Goal: Task Accomplishment & Management: Complete application form

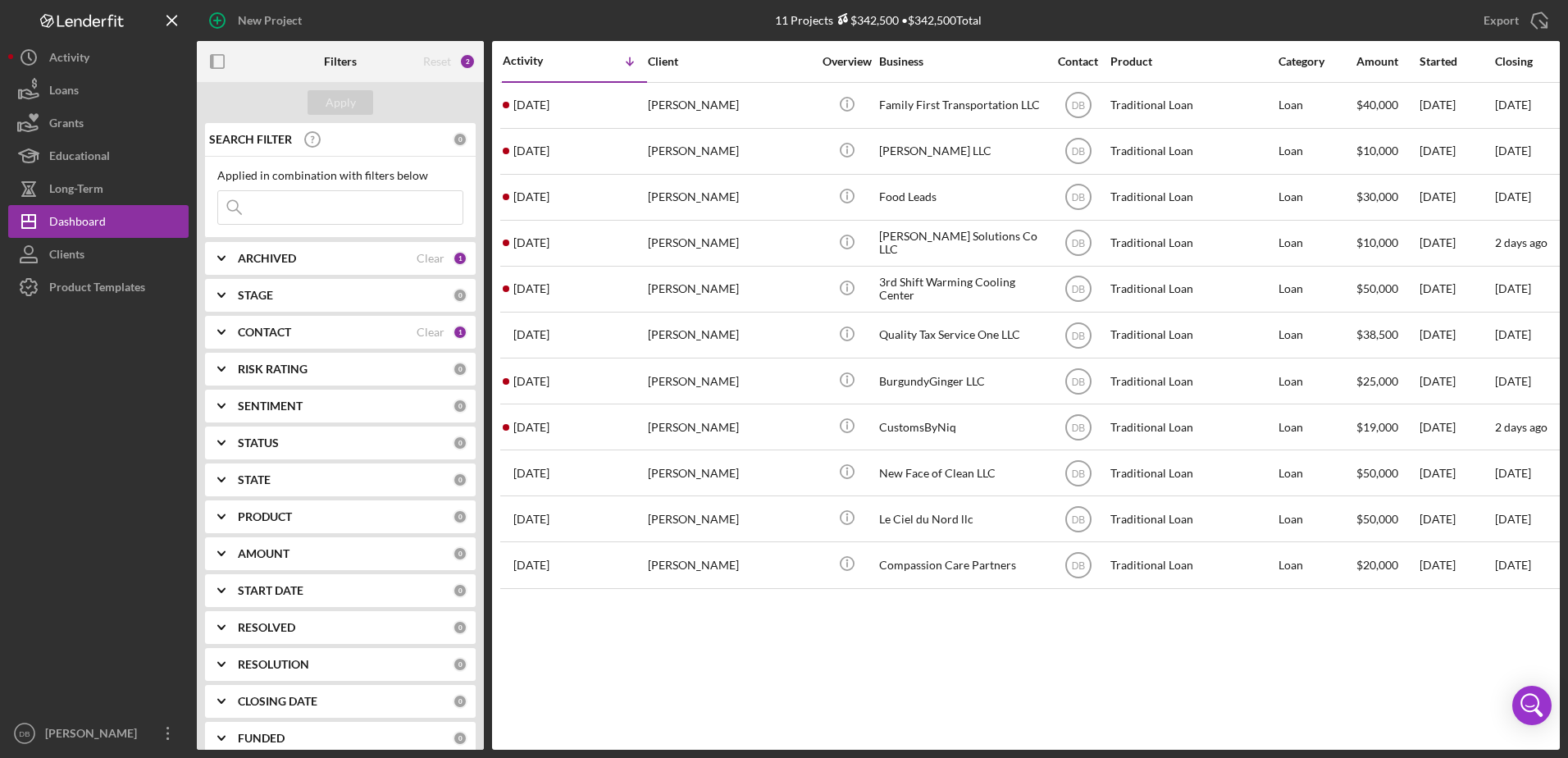
click at [304, 219] on input at bounding box center [340, 207] width 244 height 33
click at [402, 333] on div "CONTACT" at bounding box center [327, 332] width 179 height 13
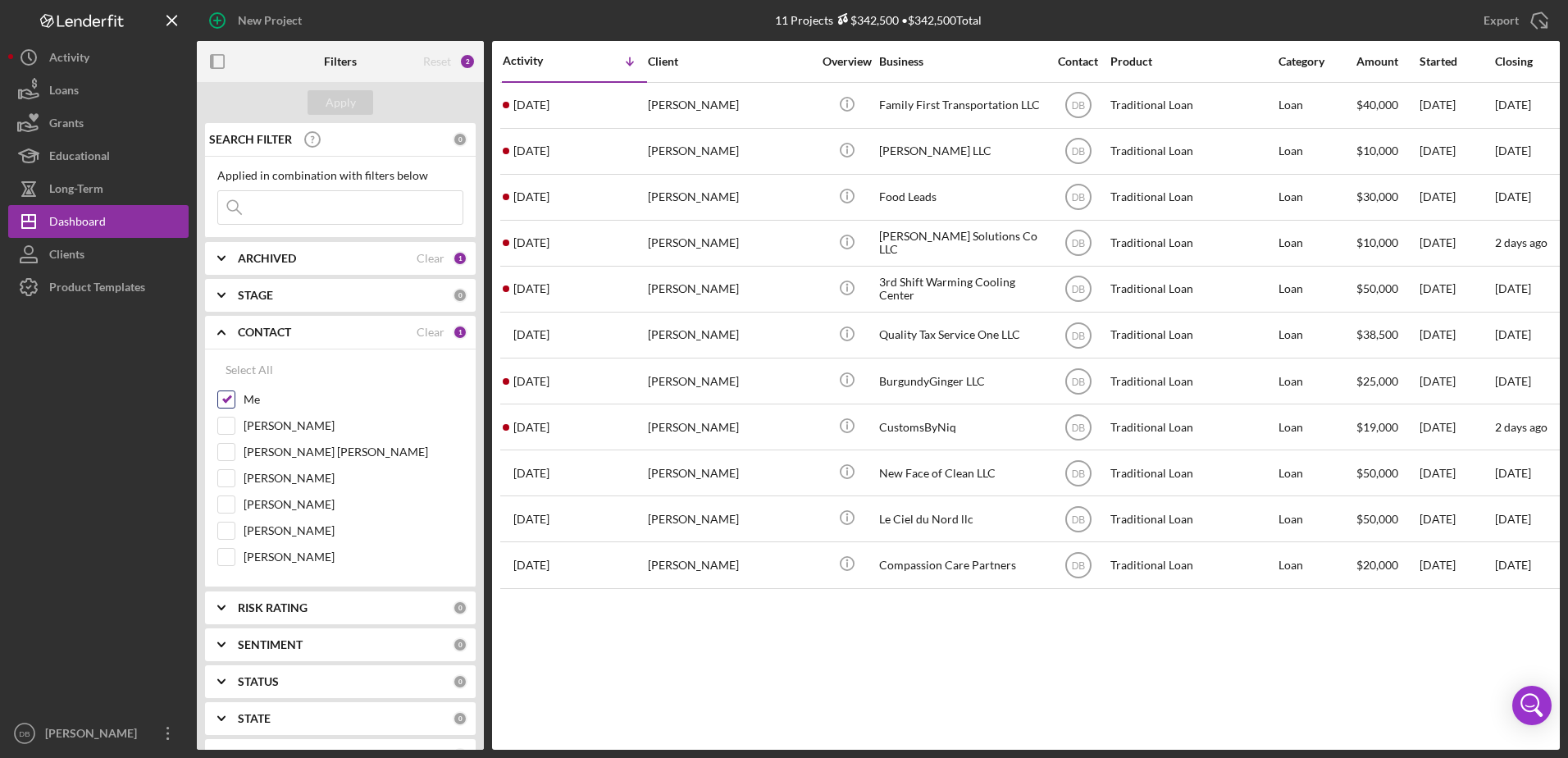
click at [226, 398] on input "Me" at bounding box center [226, 399] width 17 height 17
checkbox input "false"
click at [303, 206] on input at bounding box center [340, 207] width 244 height 33
type input "keep"
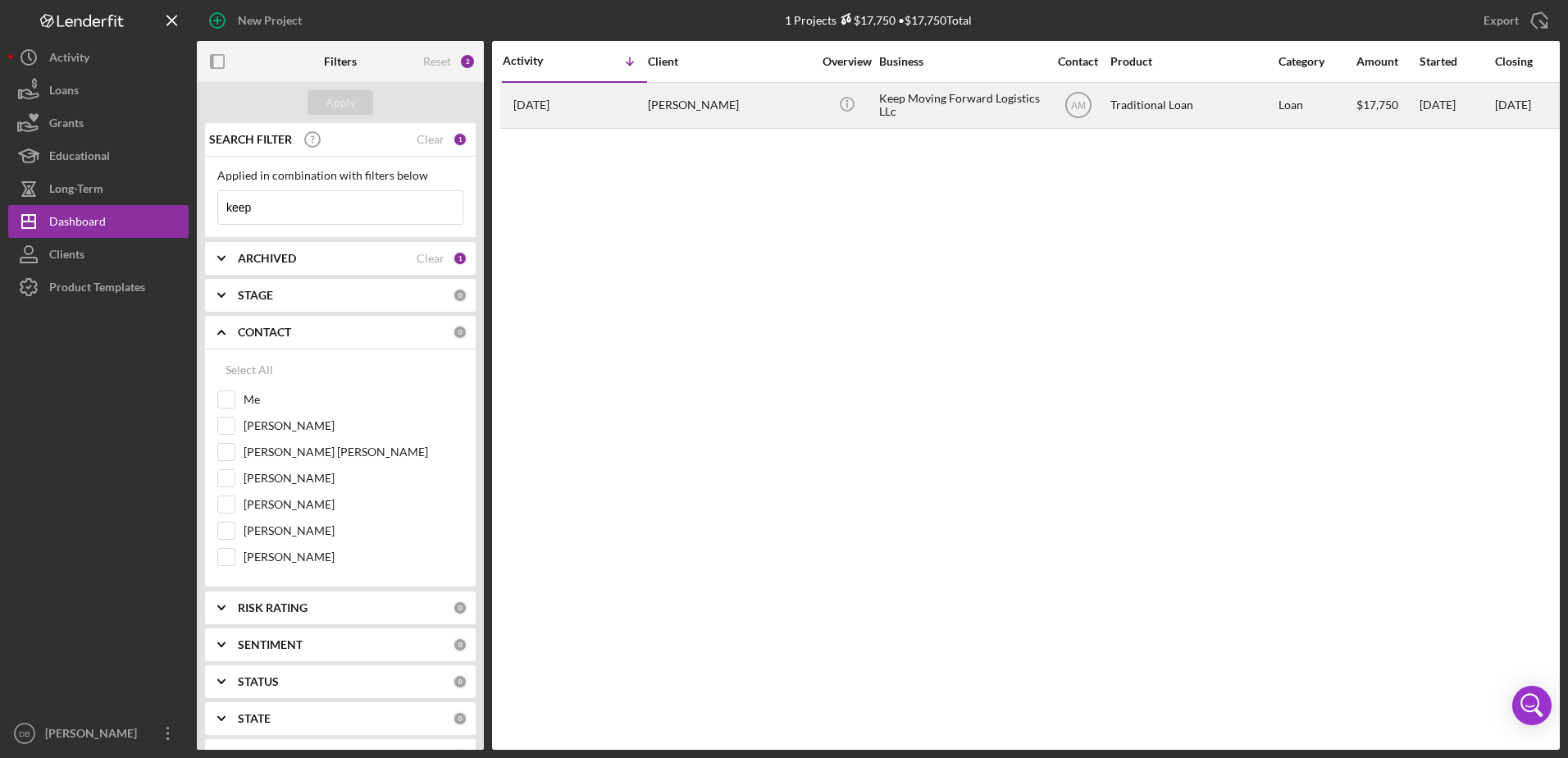
click at [653, 114] on div "[PERSON_NAME]" at bounding box center [729, 105] width 164 height 43
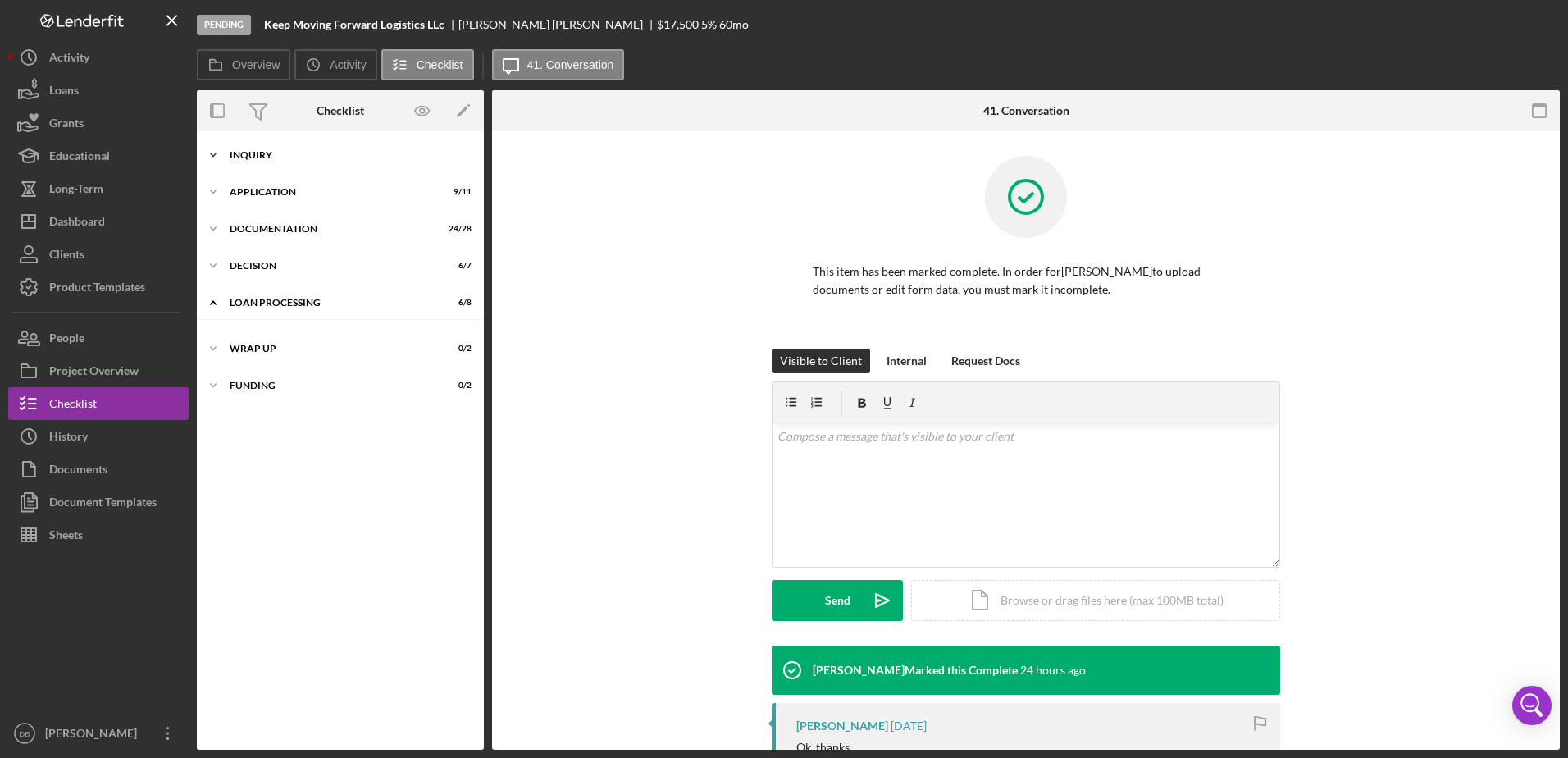
click at [215, 151] on icon "Icon/Expander" at bounding box center [212, 154] width 33 height 33
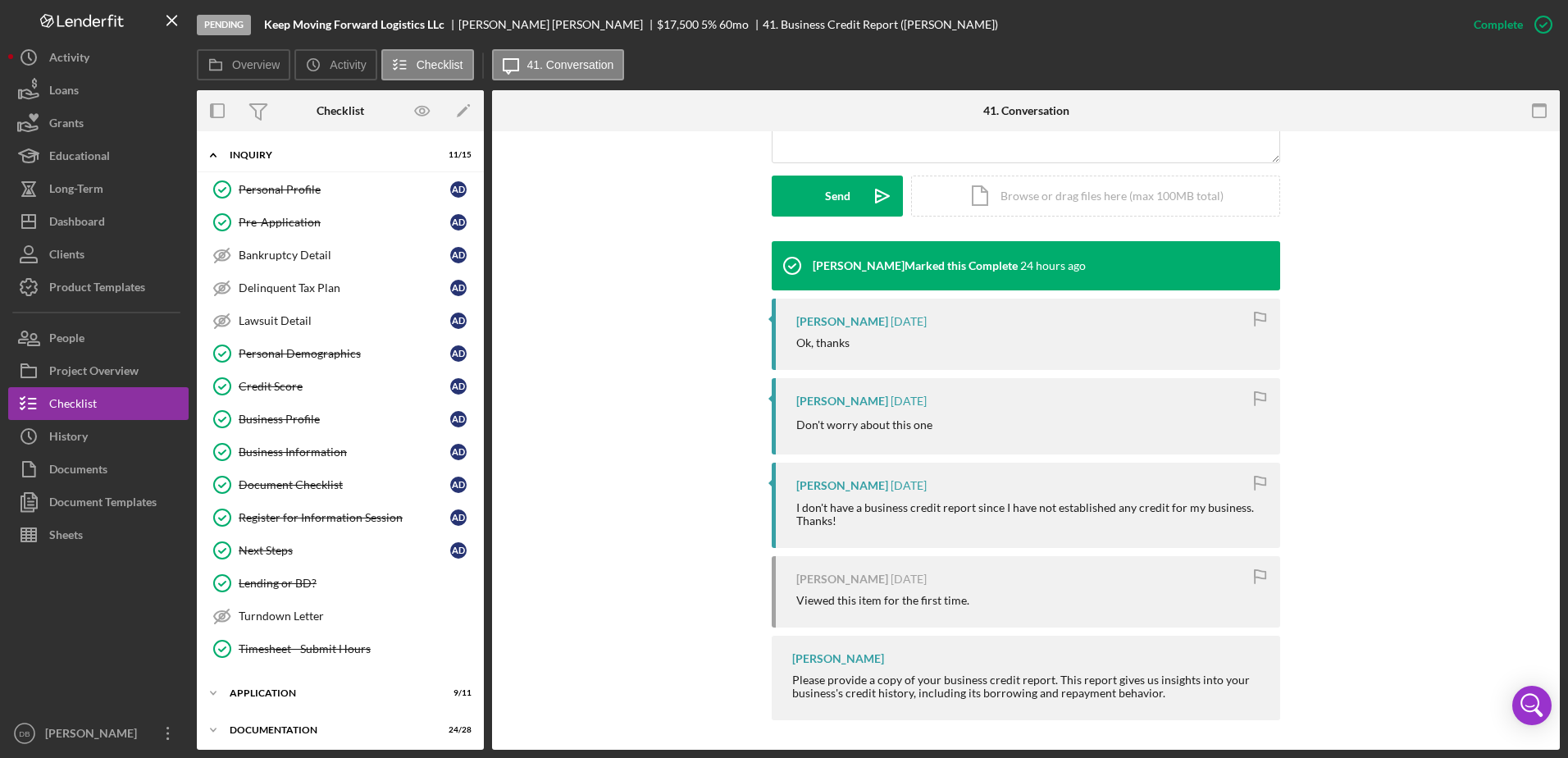
scroll to position [441, 0]
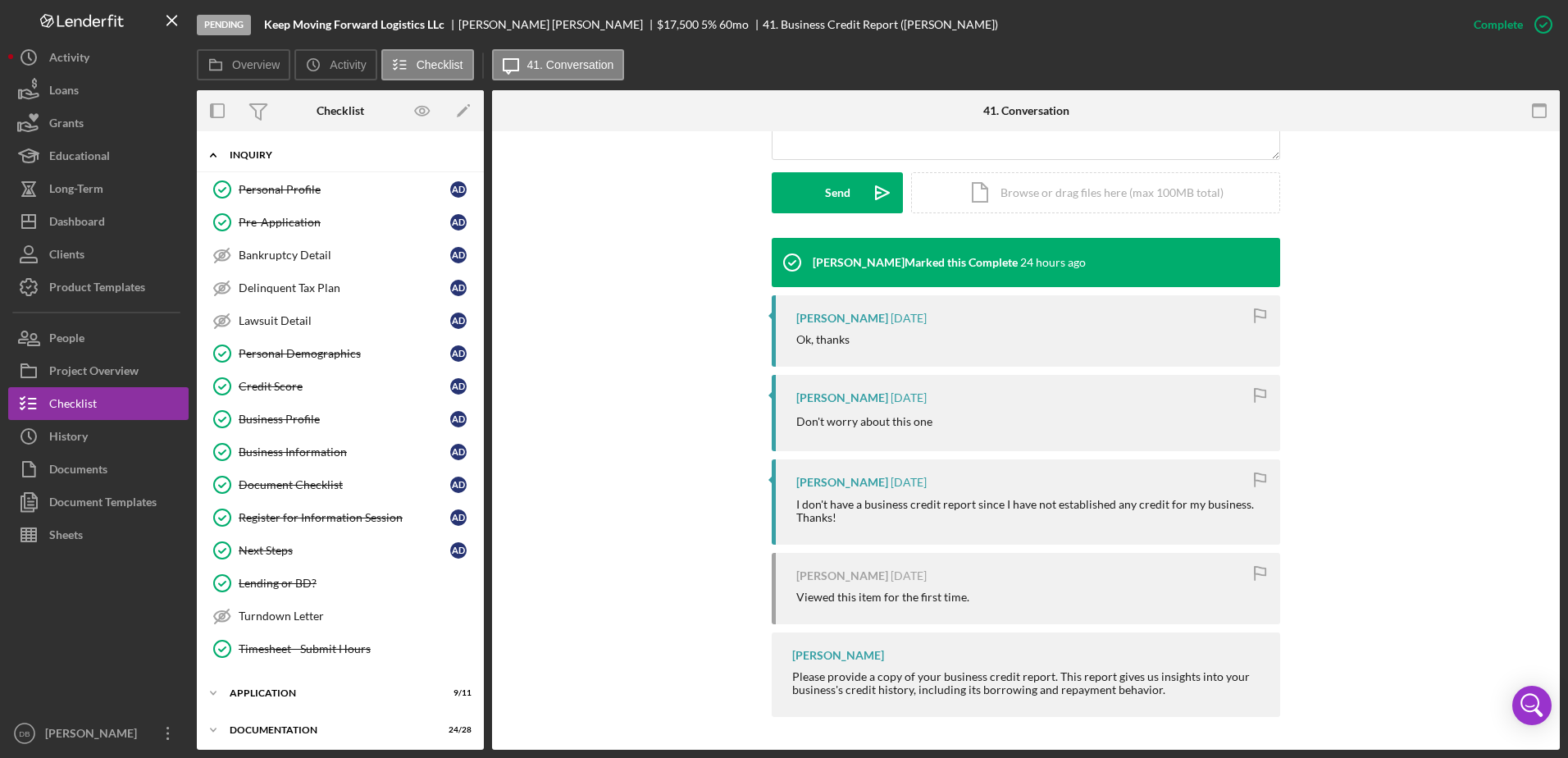
click at [211, 159] on icon "Icon/Expander" at bounding box center [212, 154] width 33 height 33
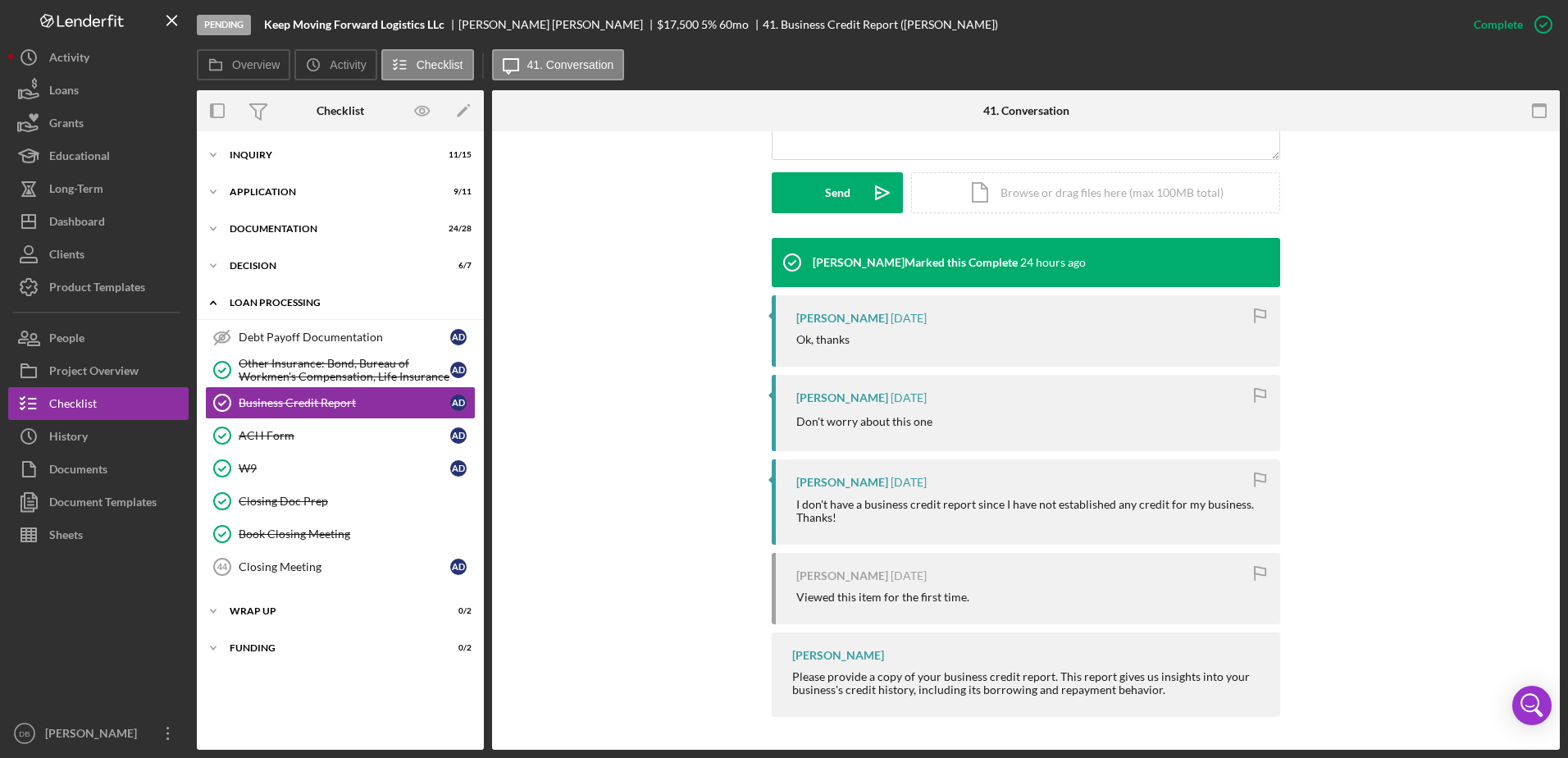
click at [217, 308] on icon "Icon/Expander" at bounding box center [212, 302] width 33 height 33
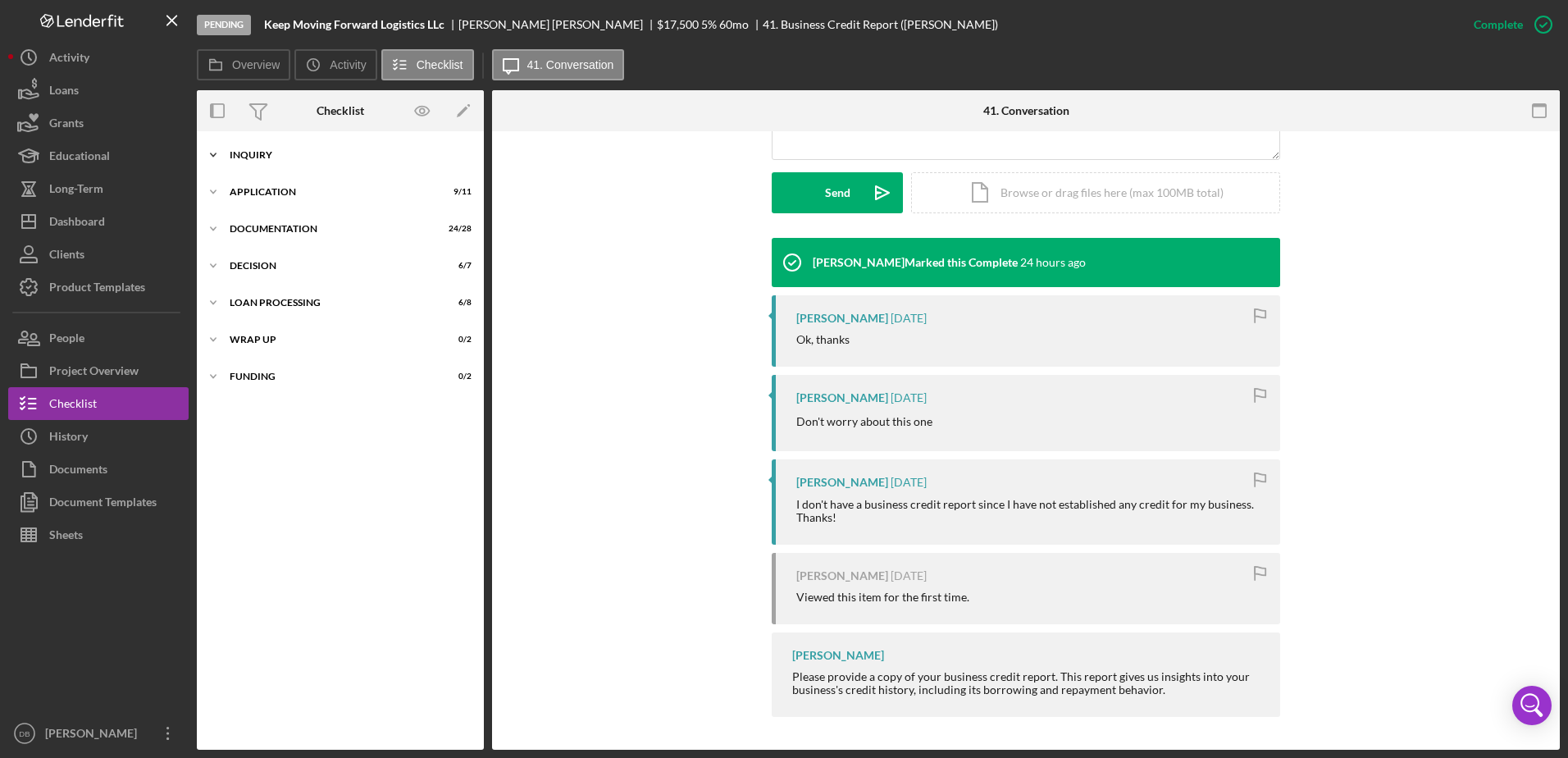
click at [223, 152] on icon "Icon/Expander" at bounding box center [212, 154] width 33 height 33
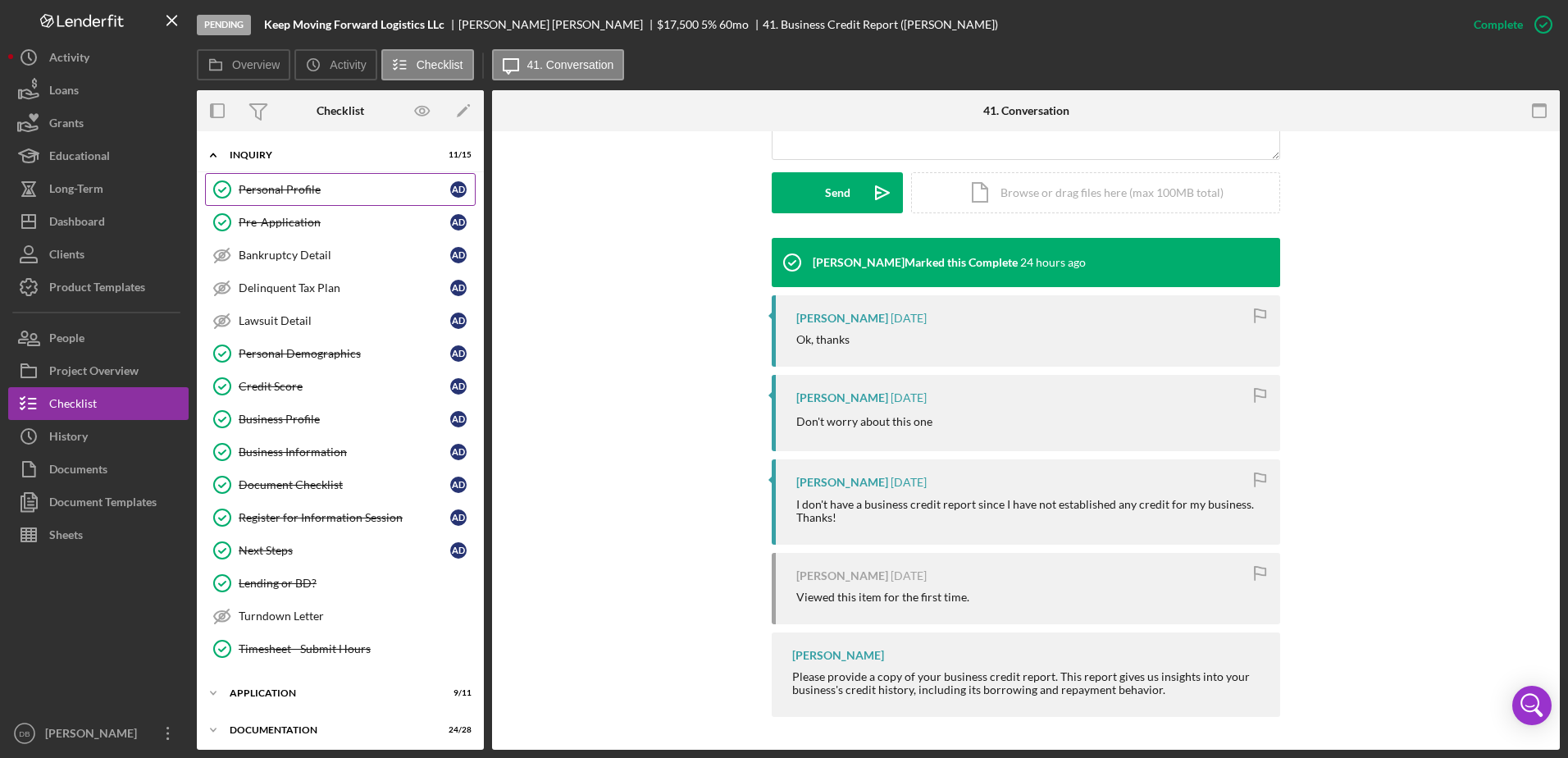
click at [277, 174] on link "Personal Profile Personal Profile A D" at bounding box center [340, 189] width 270 height 33
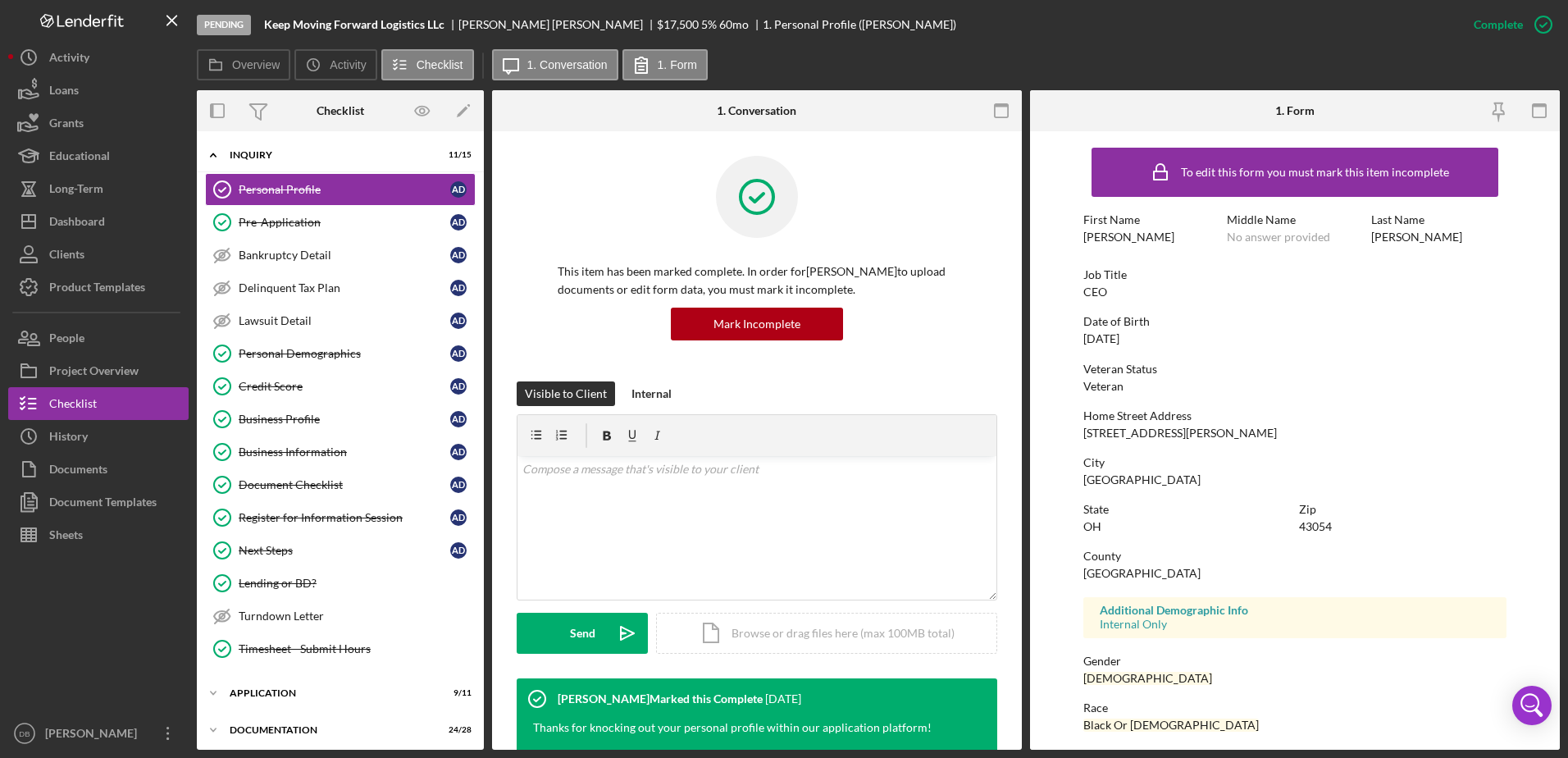
scroll to position [147, 0]
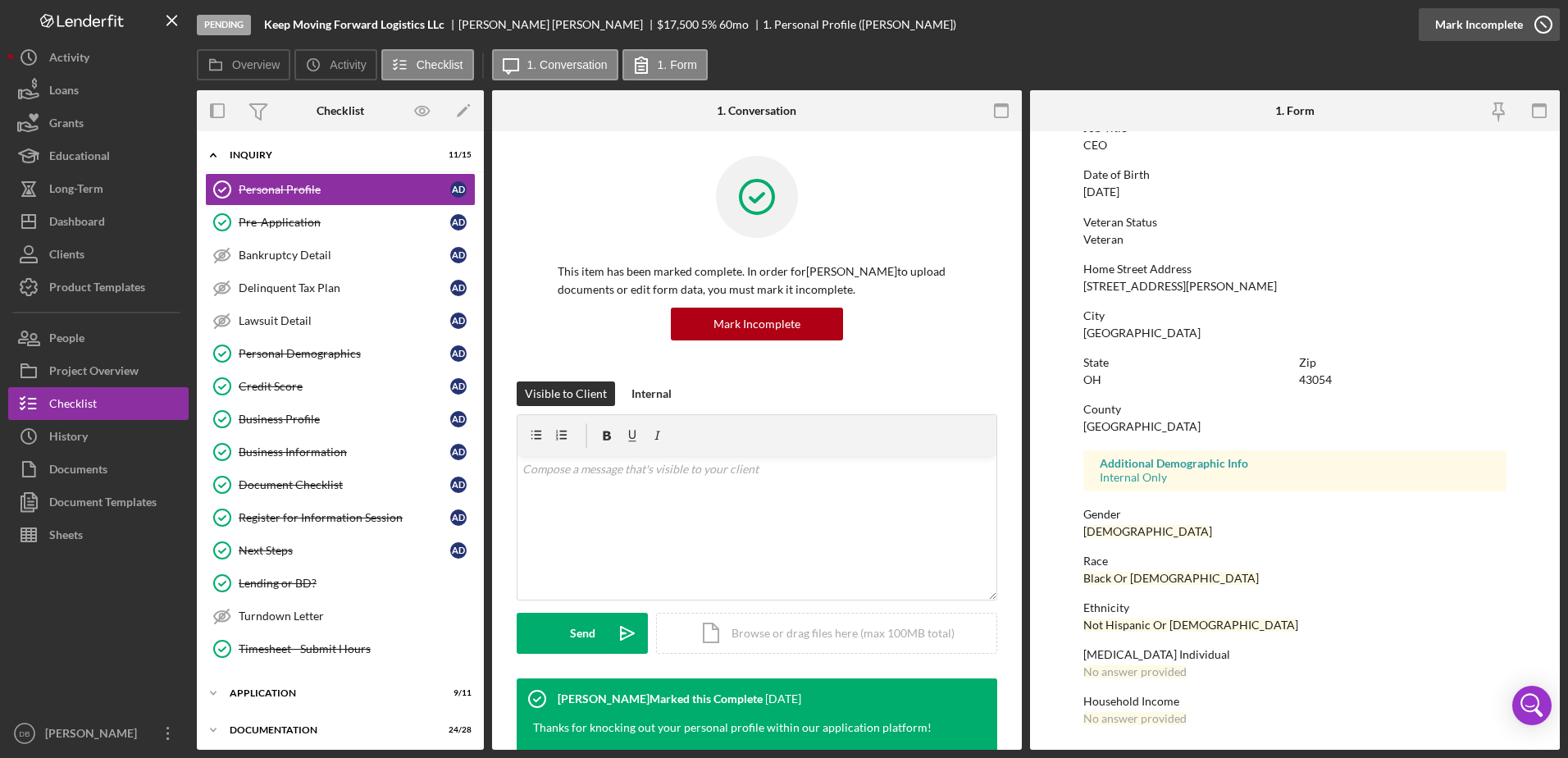
click at [1533, 22] on icon "button" at bounding box center [1543, 25] width 41 height 41
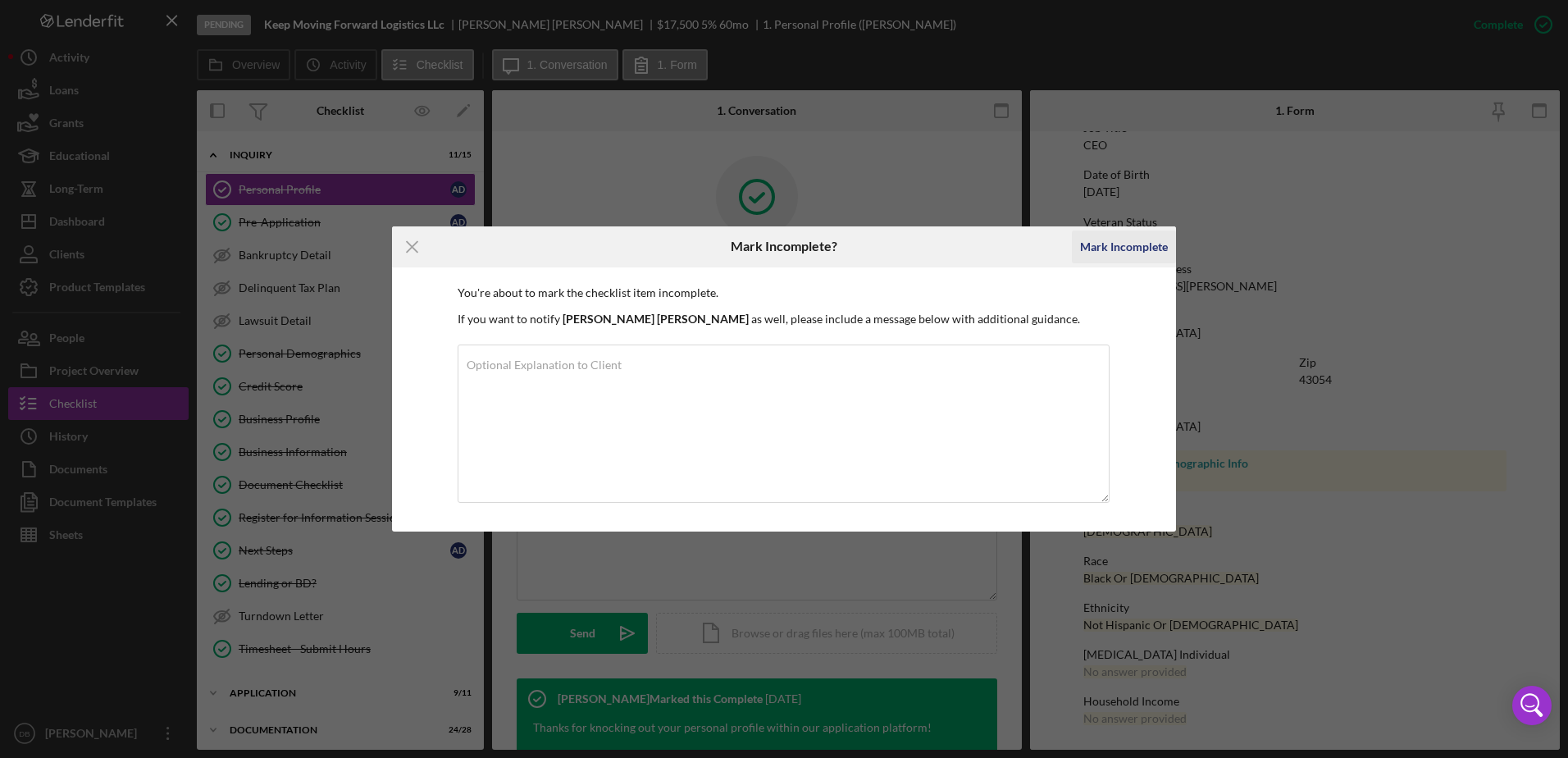
click at [1117, 243] on div "Mark Incomplete" at bounding box center [1124, 247] width 88 height 33
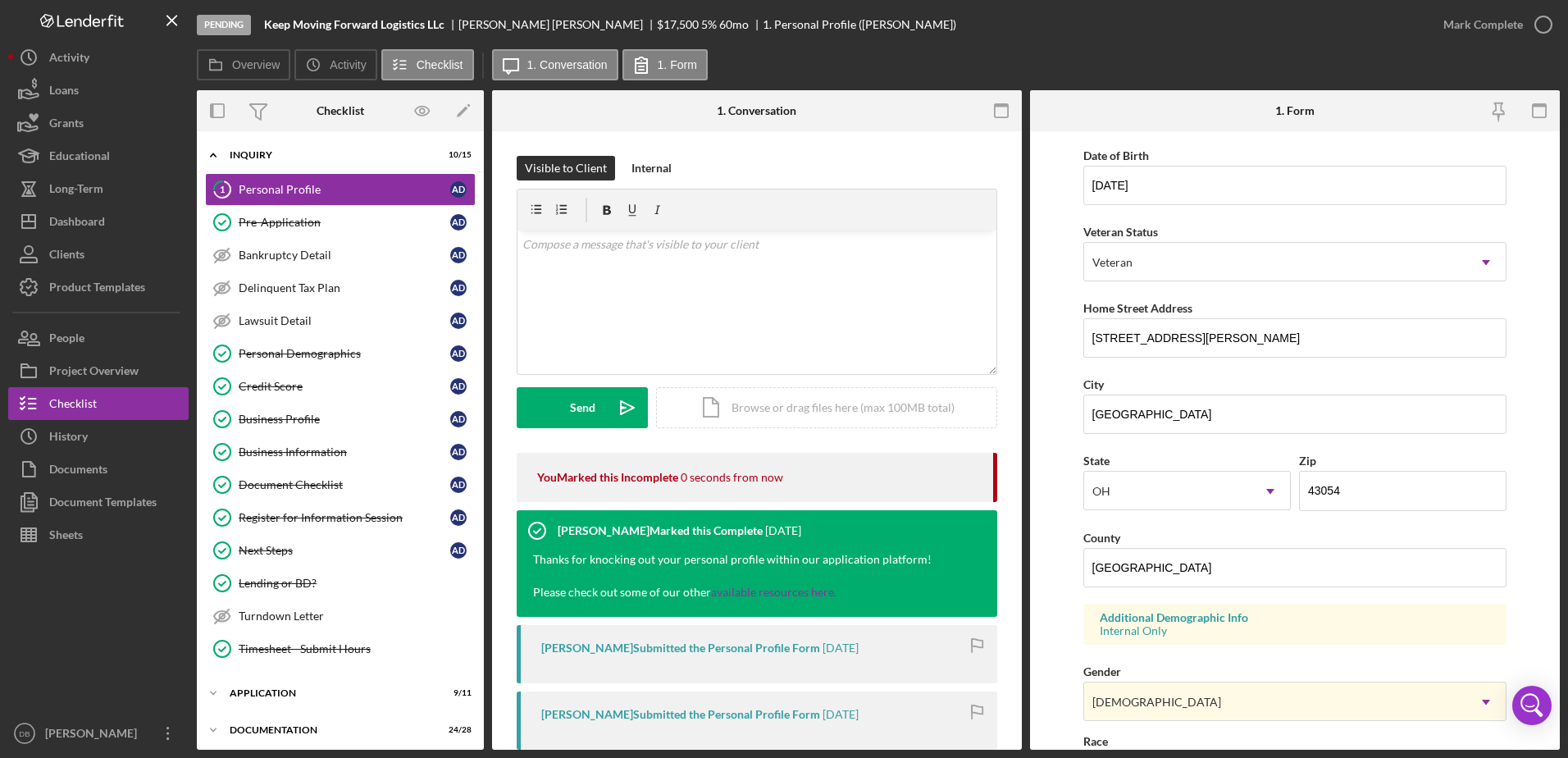
drag, startPoint x: 1171, startPoint y: 464, endPoint x: 1156, endPoint y: 681, distance: 217.5
click at [1155, 757] on div "Black Or [DEMOGRAPHIC_DATA]" at bounding box center [1180, 772] width 175 height 13
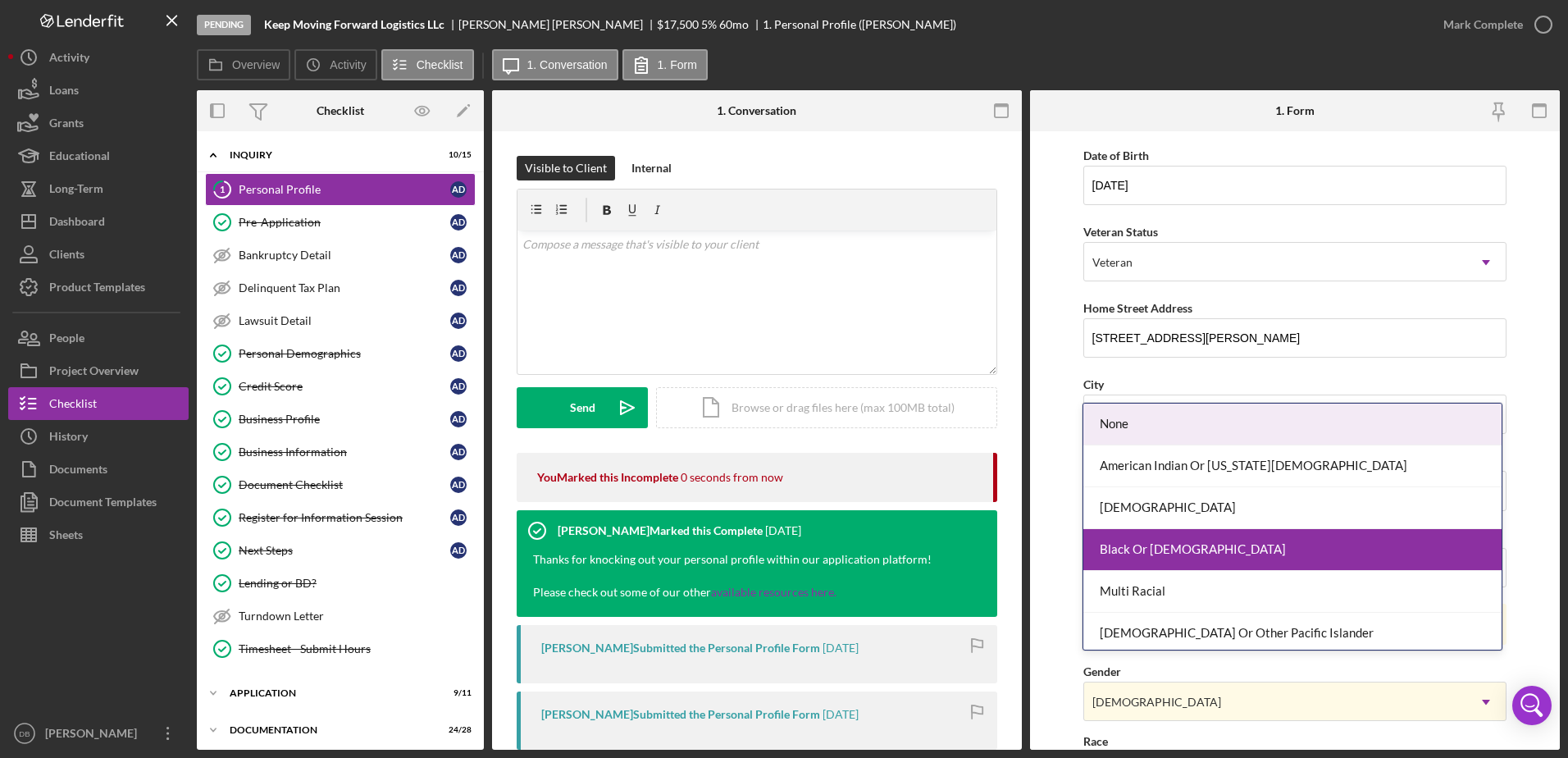
scroll to position [242, 0]
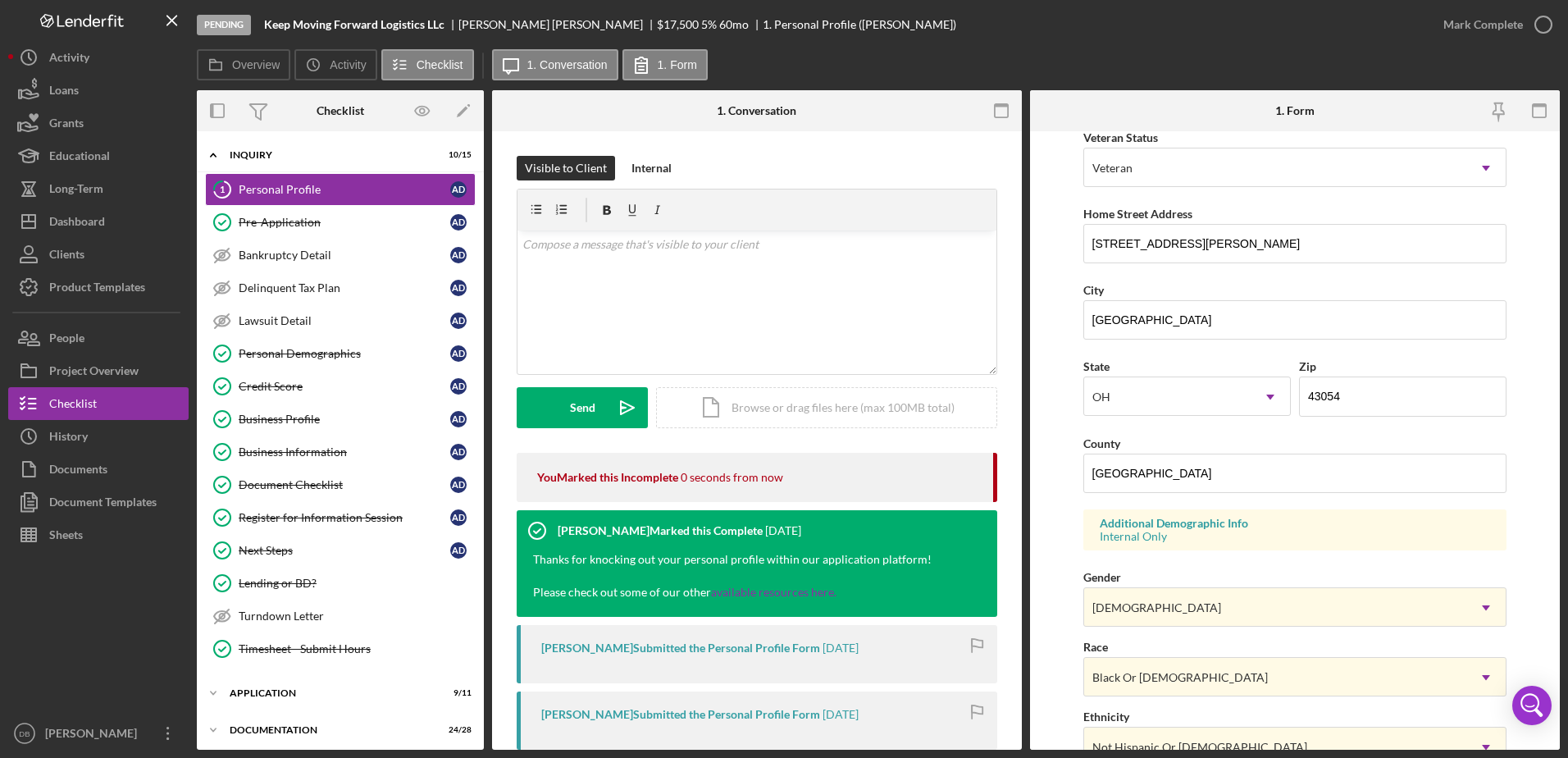
click at [1036, 541] on form "First Name [PERSON_NAME] Middle Name Last Name [PERSON_NAME] Job Title CEO Date…" at bounding box center [1294, 441] width 529 height 619
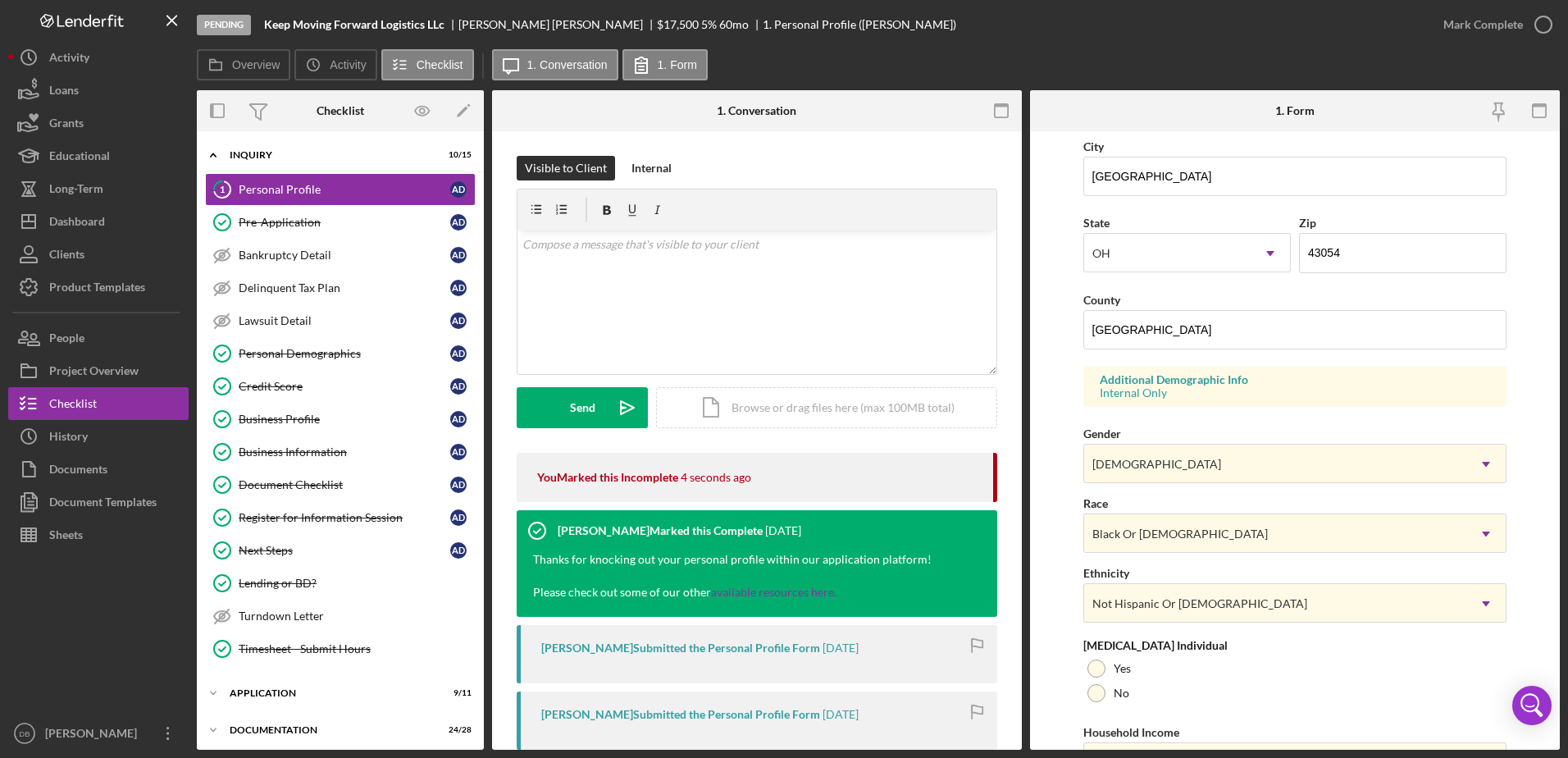
scroll to position [477, 0]
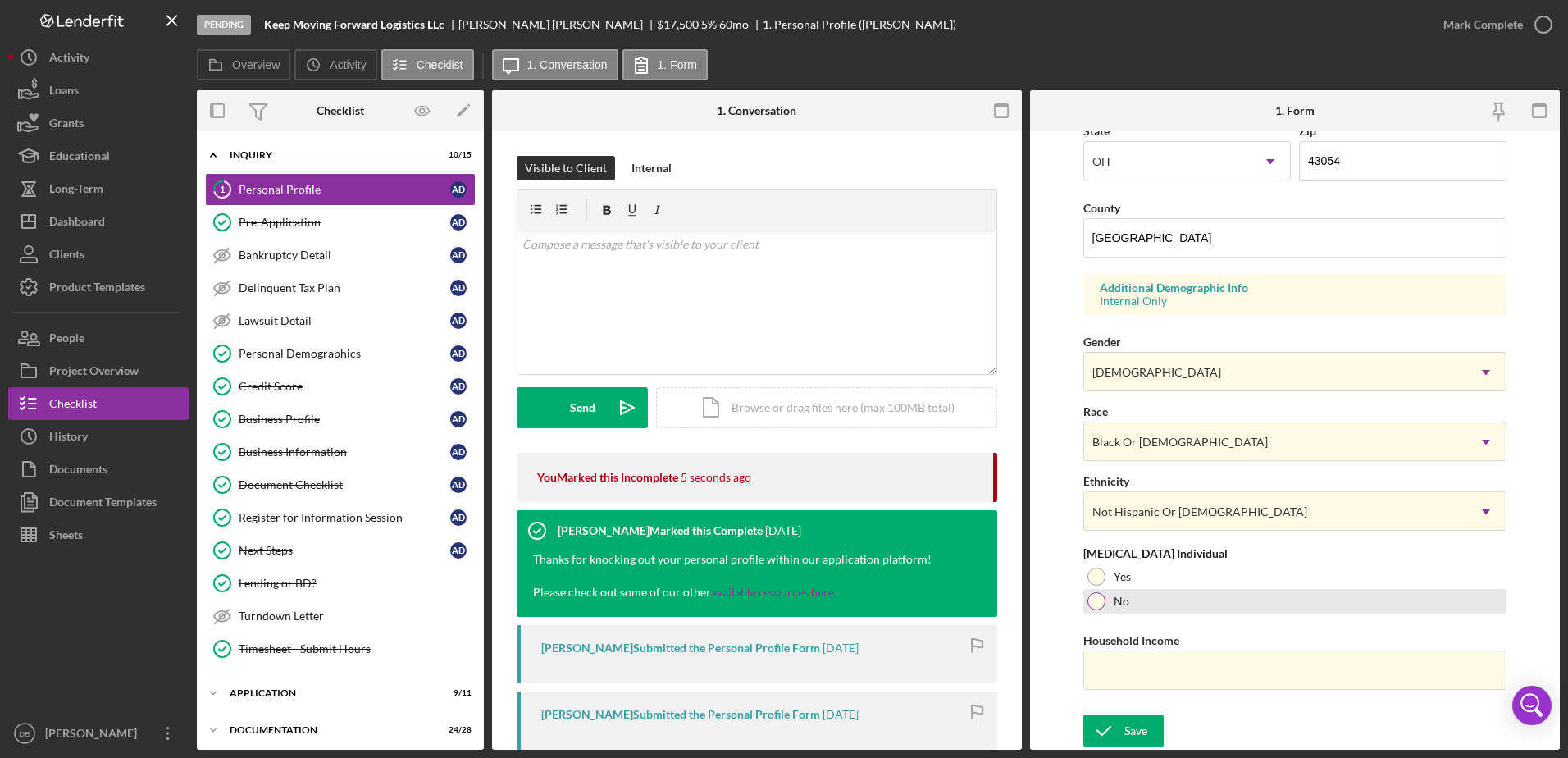
click at [1094, 601] on div at bounding box center [1097, 601] width 18 height 18
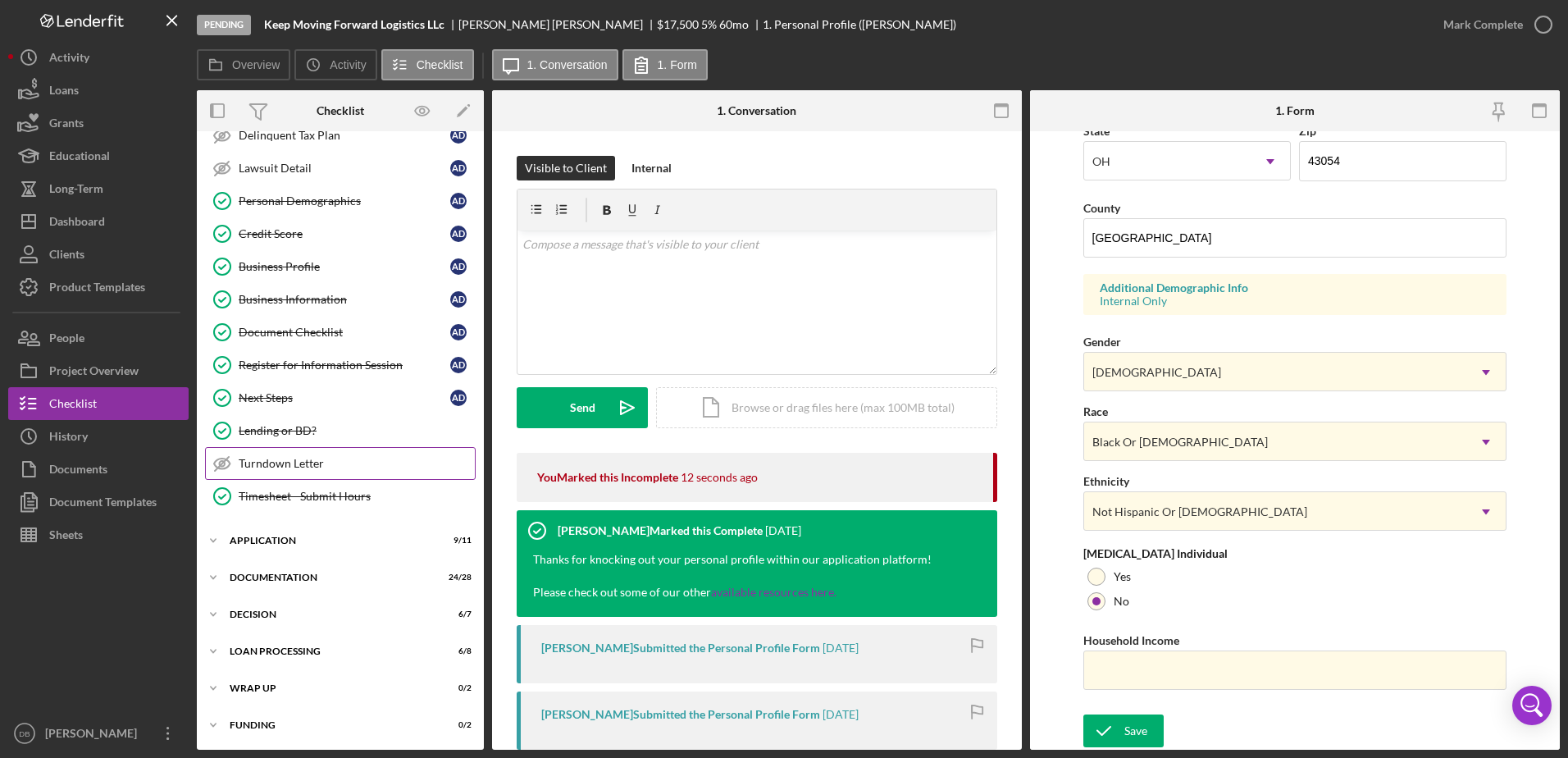
scroll to position [153, 0]
click at [223, 541] on icon "Icon/Expander" at bounding box center [212, 539] width 33 height 33
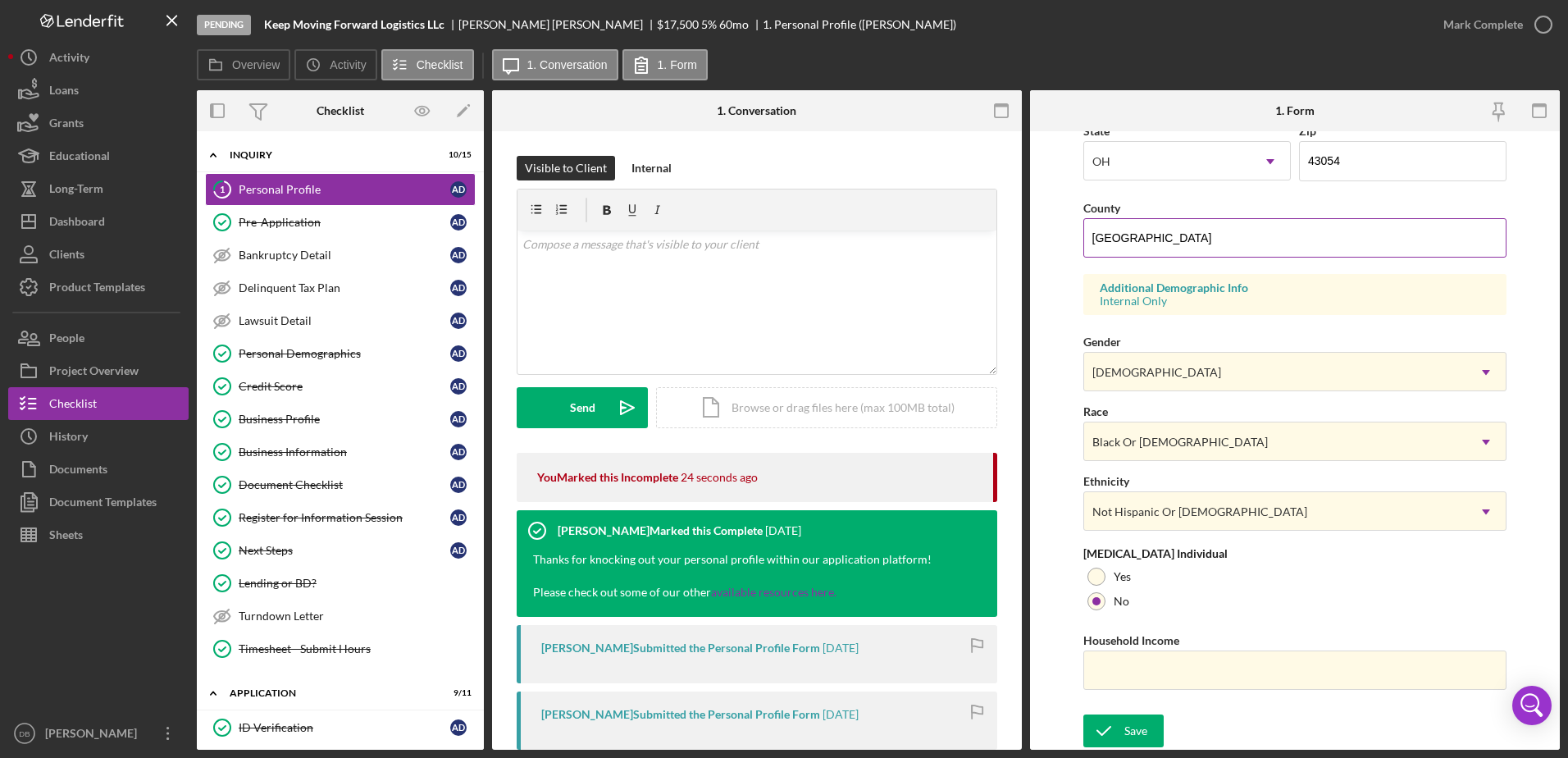
scroll to position [0, 0]
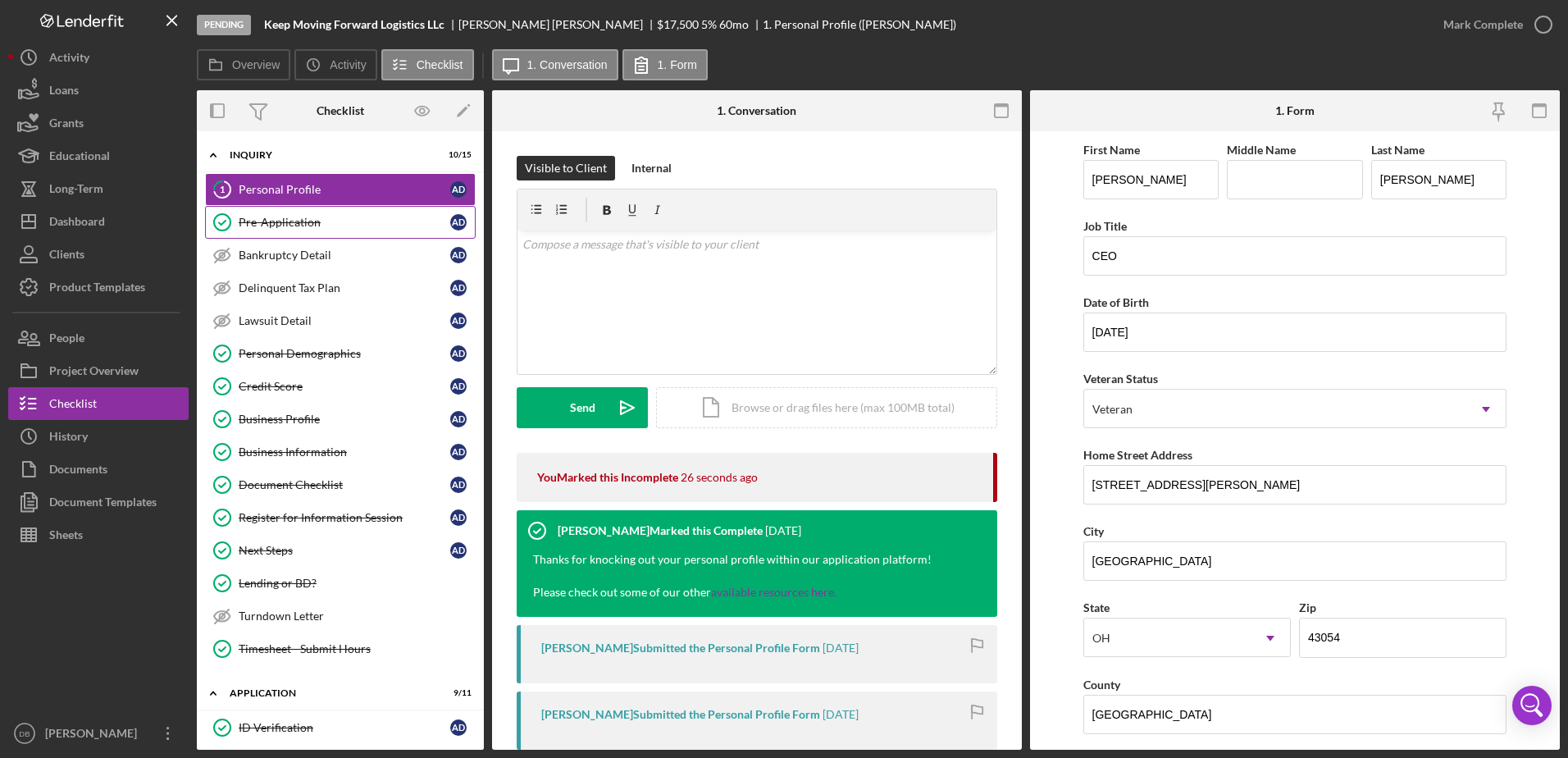
click at [244, 223] on div "Pre-Application" at bounding box center [344, 222] width 211 height 13
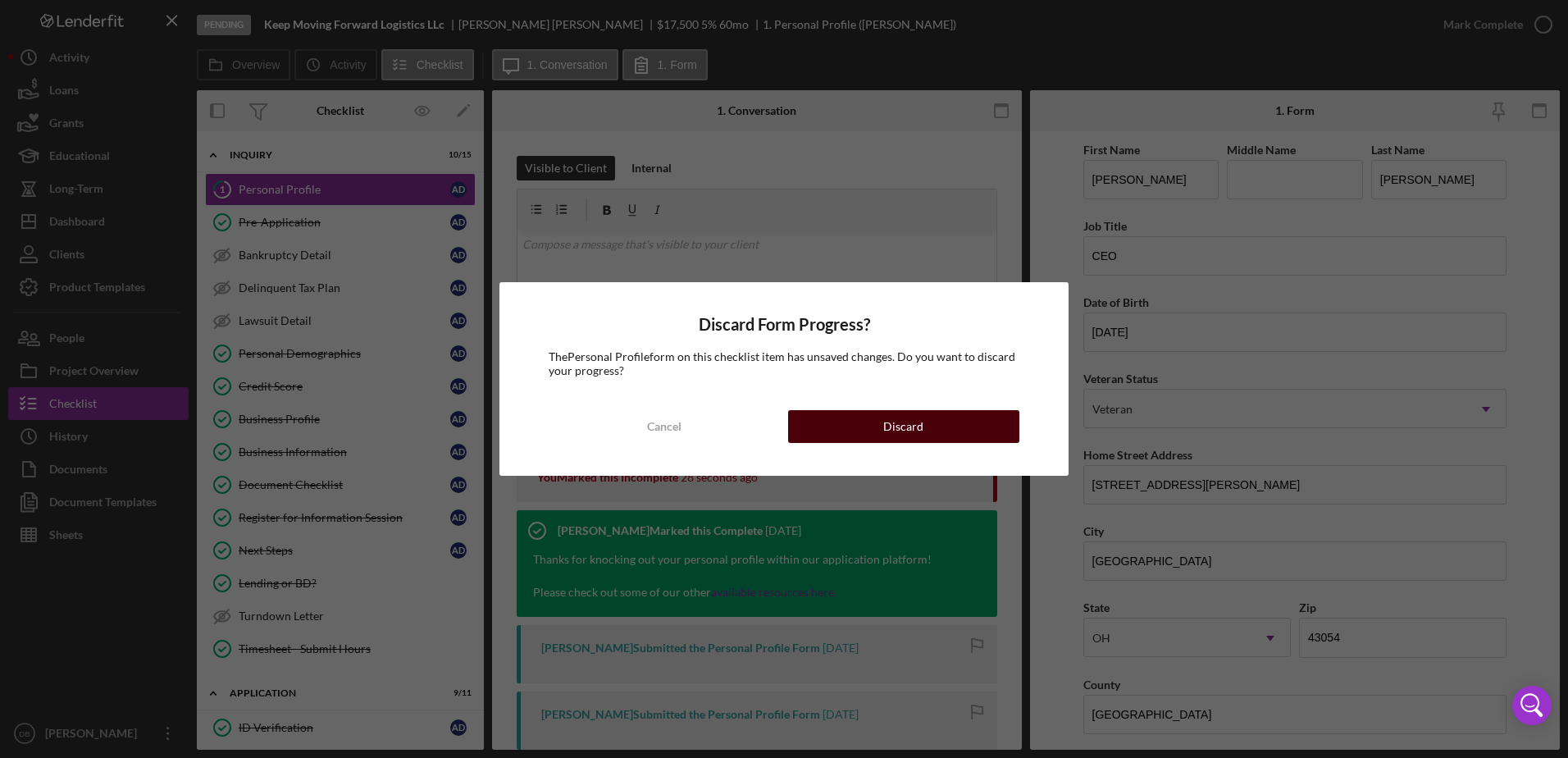
click at [864, 421] on button "Discard" at bounding box center [904, 427] width 232 height 33
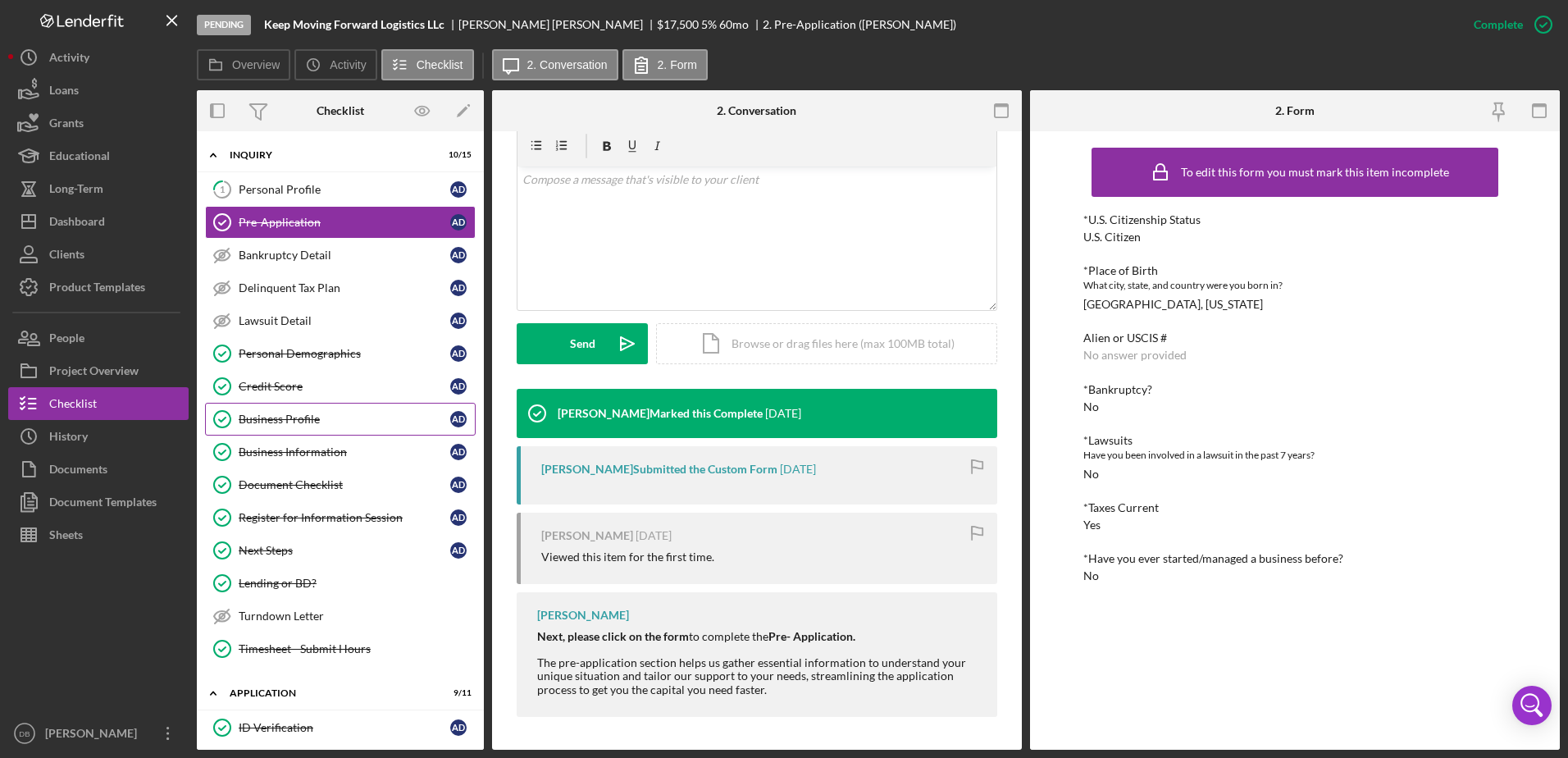
scroll to position [82, 0]
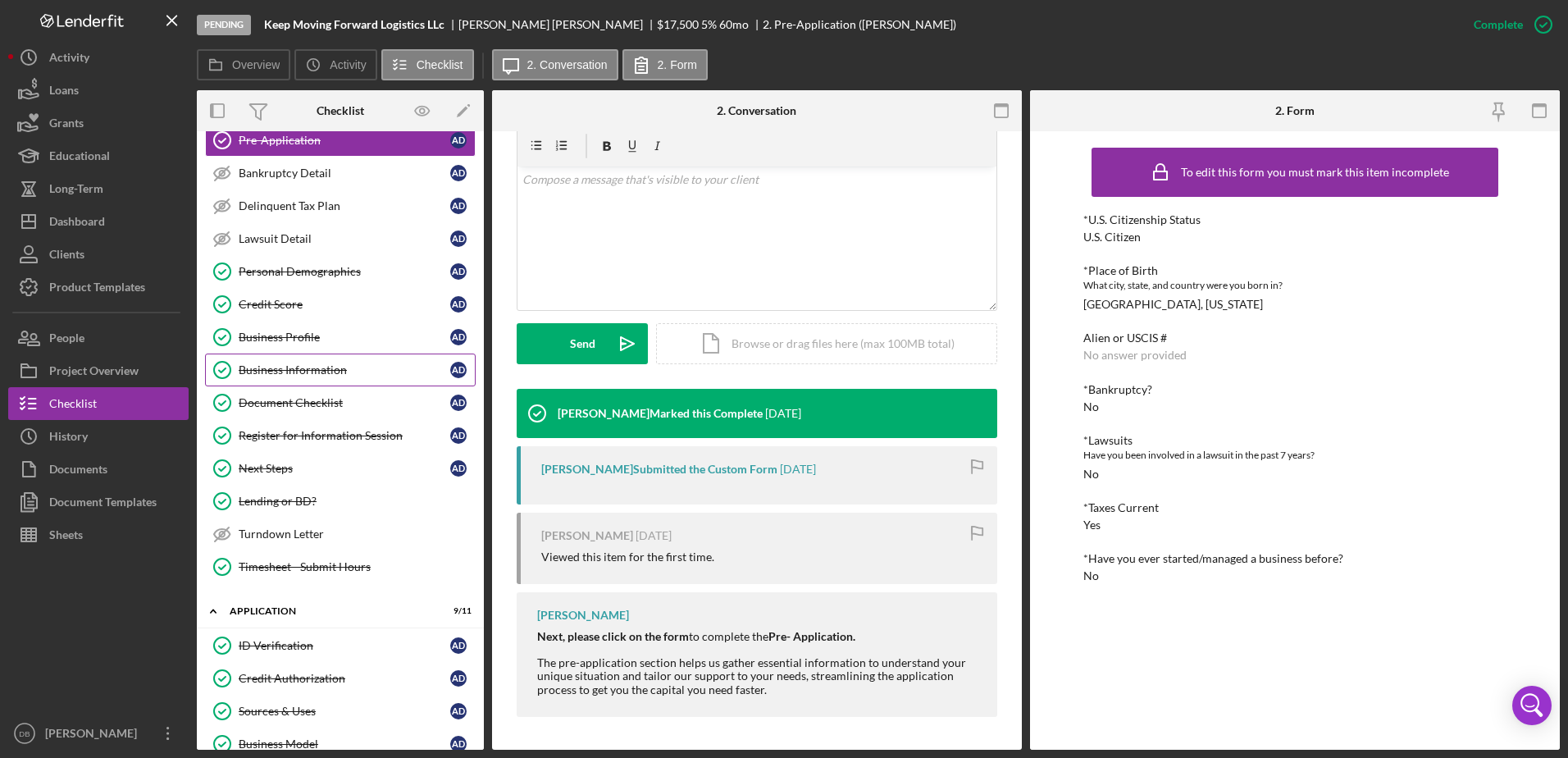
click at [317, 379] on link "Business Information Business Information A D" at bounding box center [340, 369] width 270 height 33
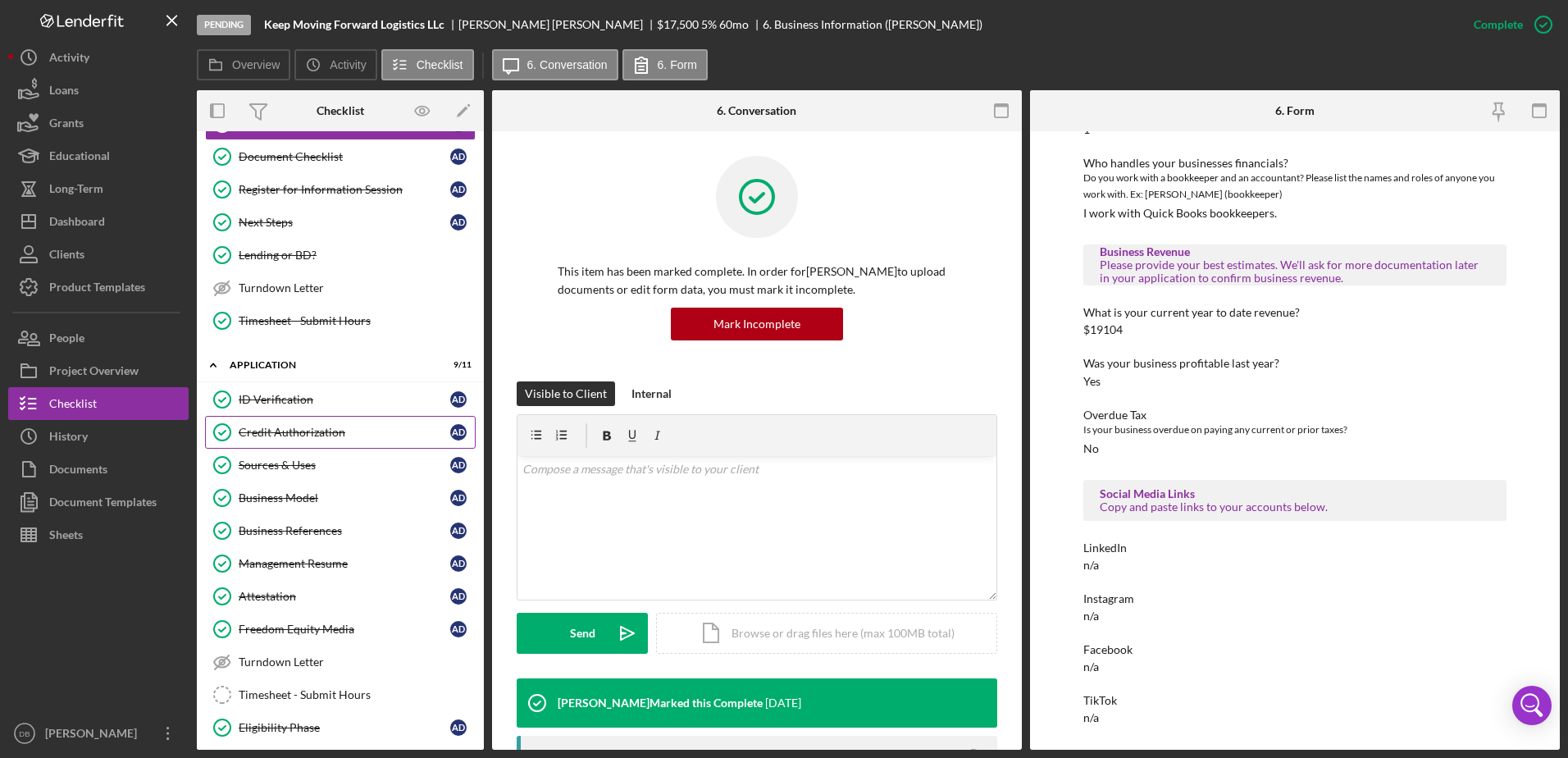
scroll to position [524, 0]
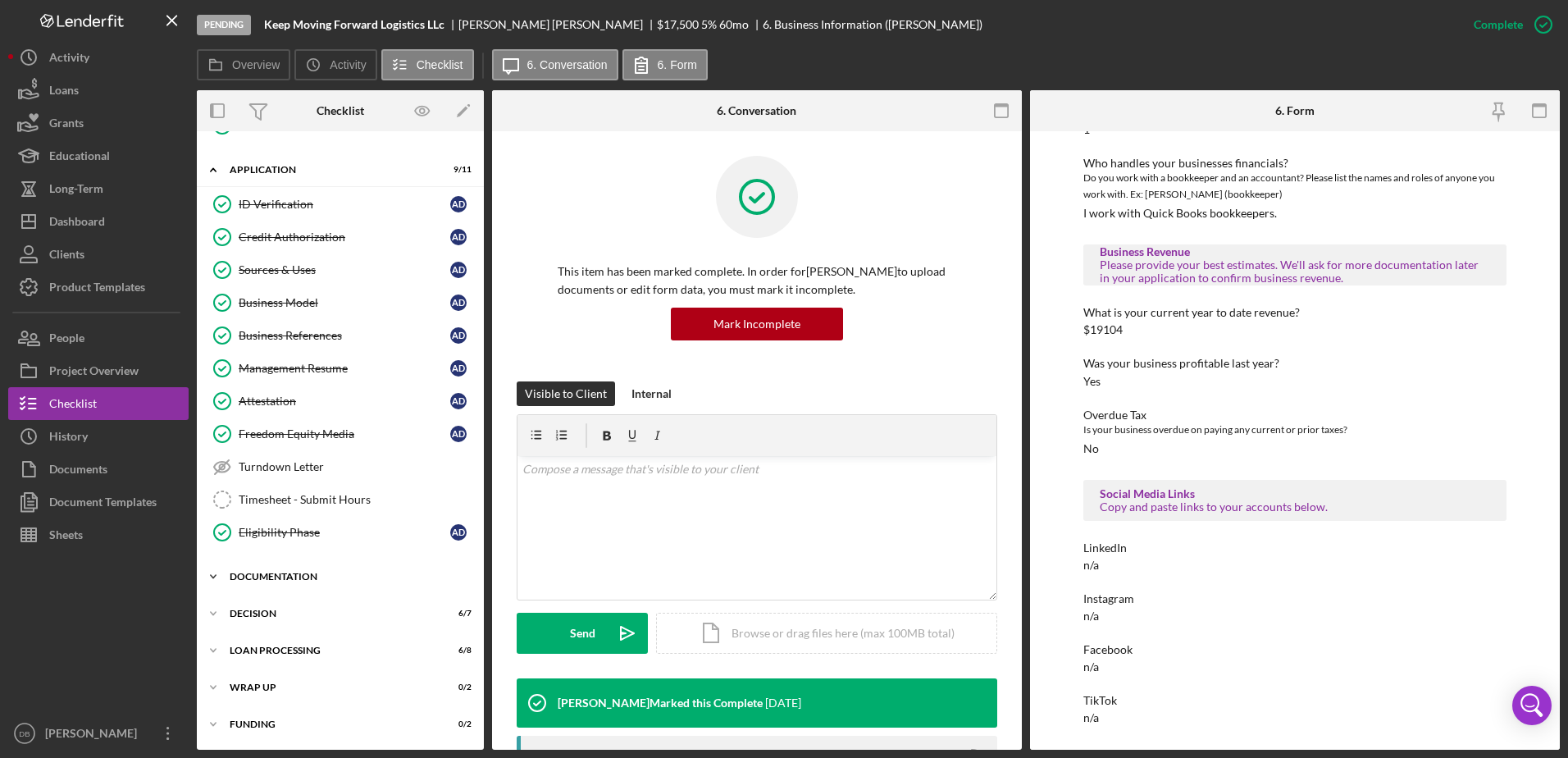
click at [270, 575] on div "Documentation" at bounding box center [346, 576] width 233 height 10
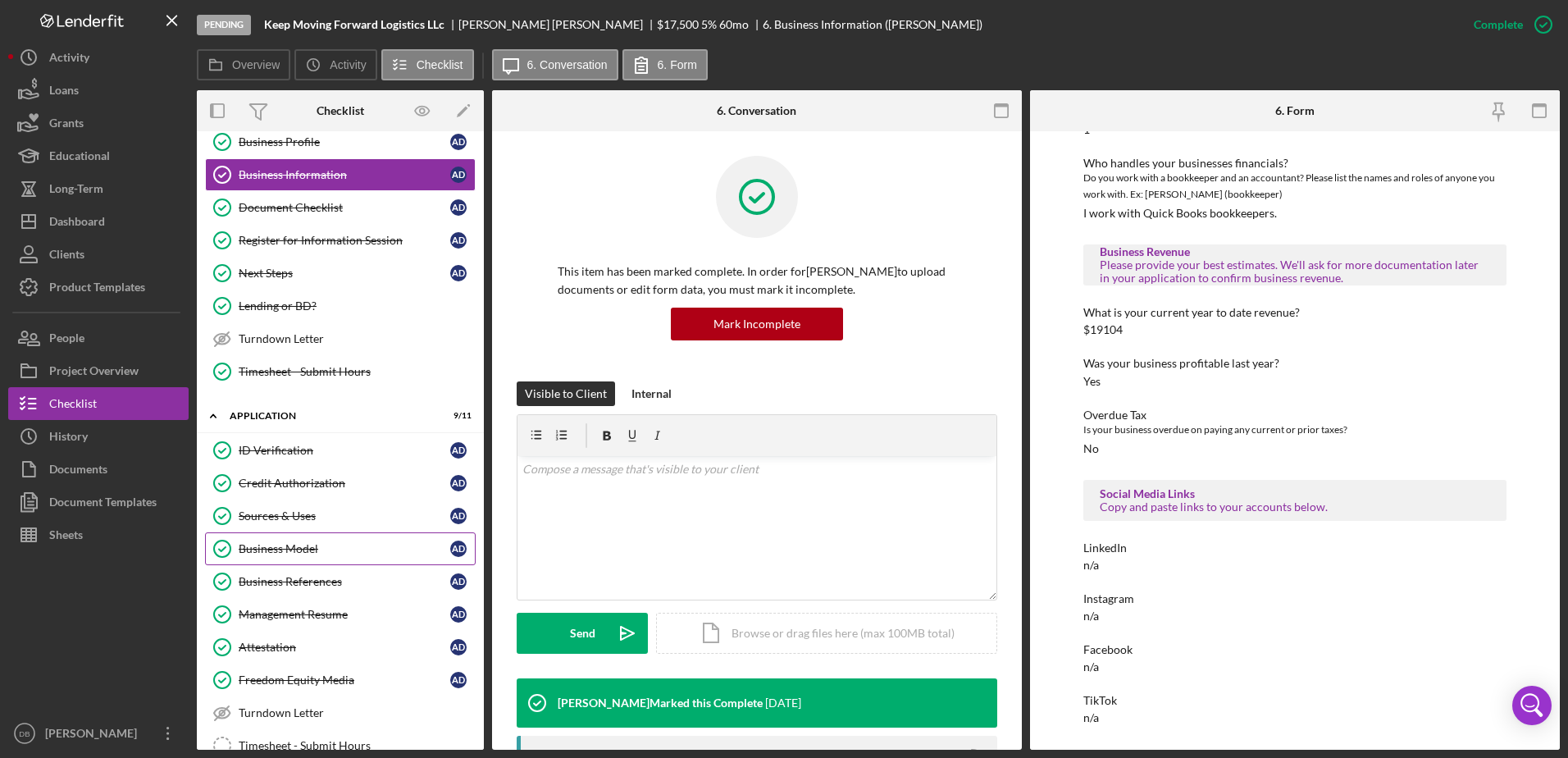
scroll to position [0, 0]
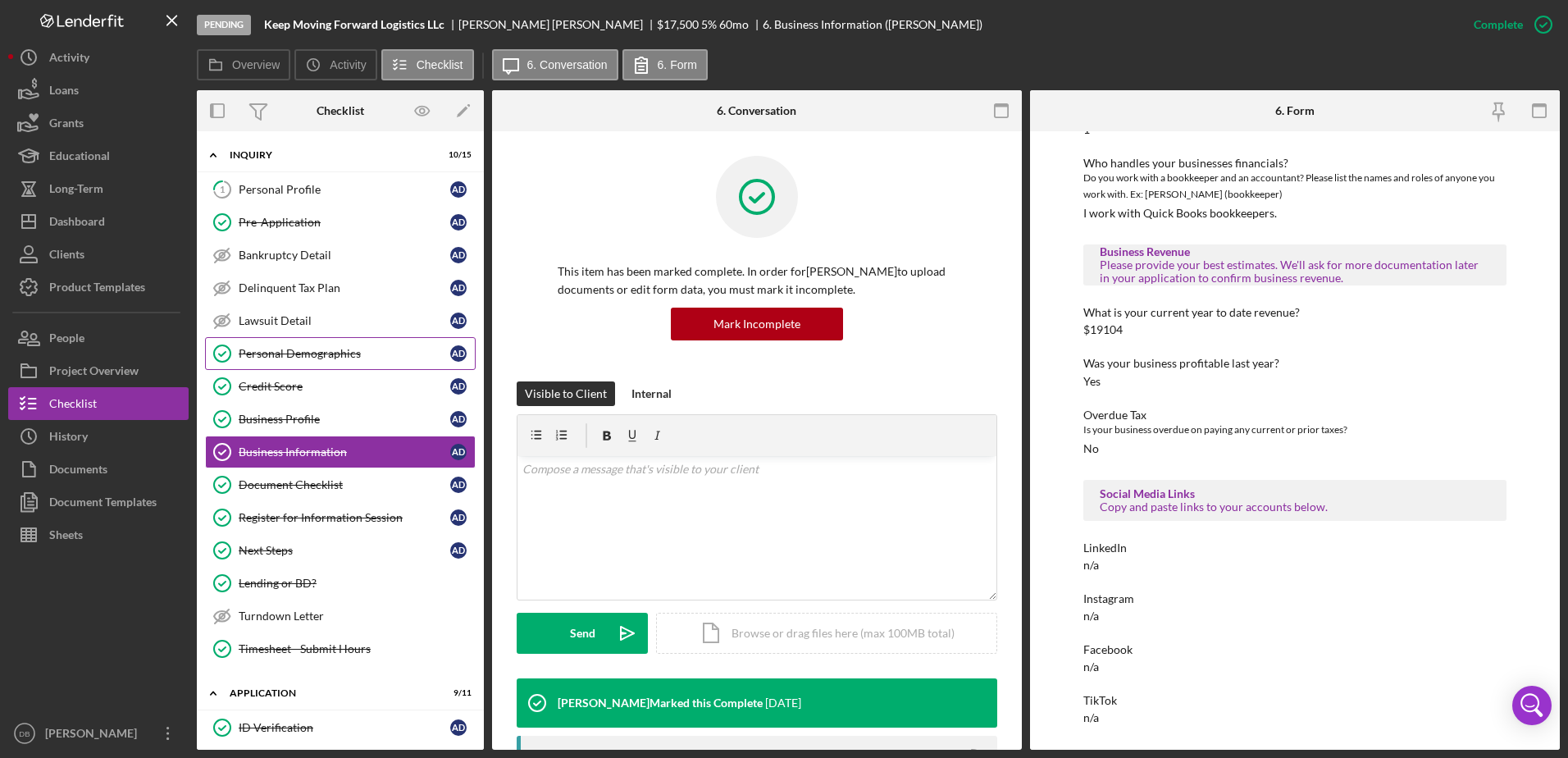
click at [314, 347] on div "Personal Demographics" at bounding box center [344, 353] width 211 height 13
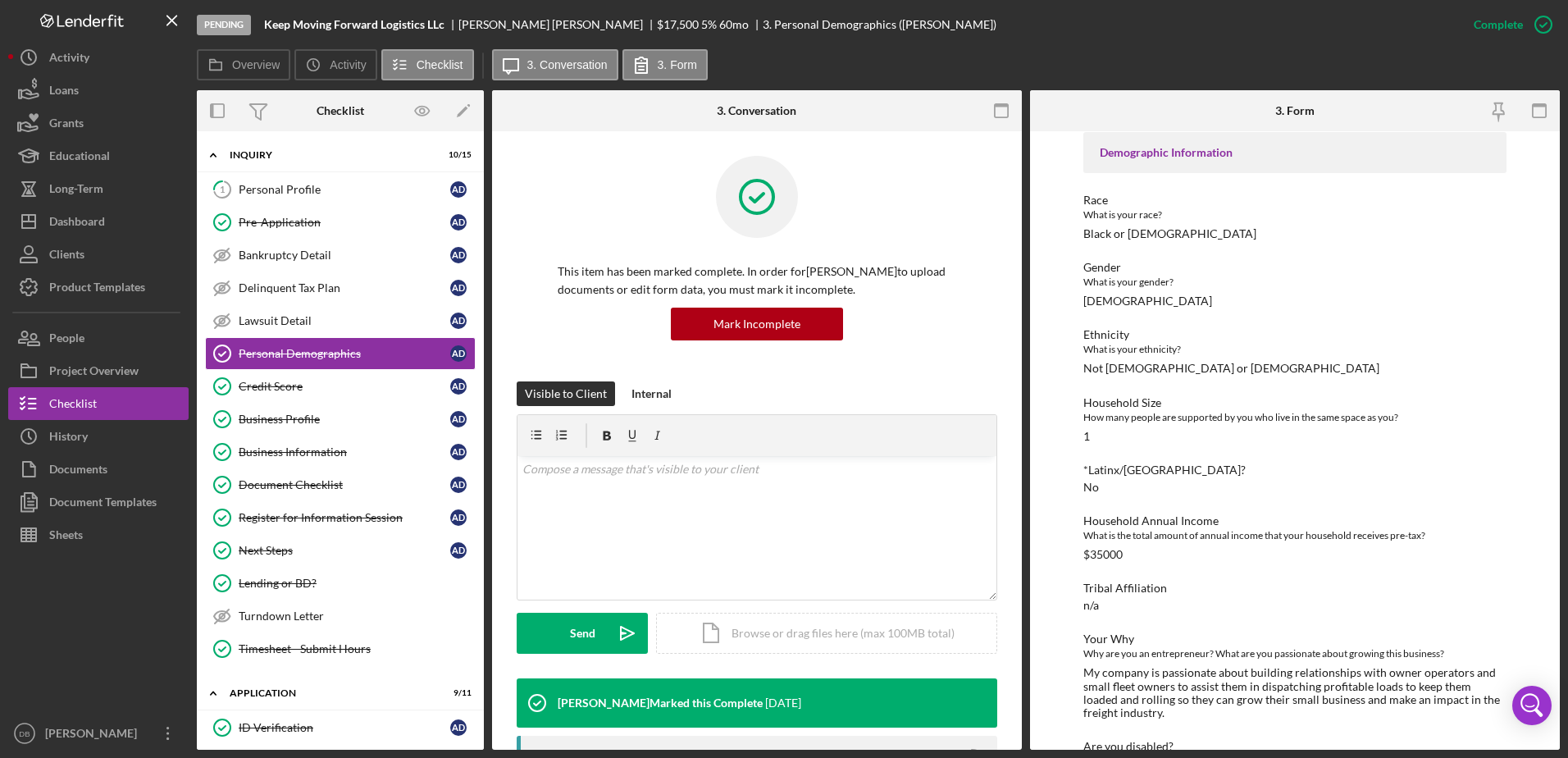
scroll to position [126, 0]
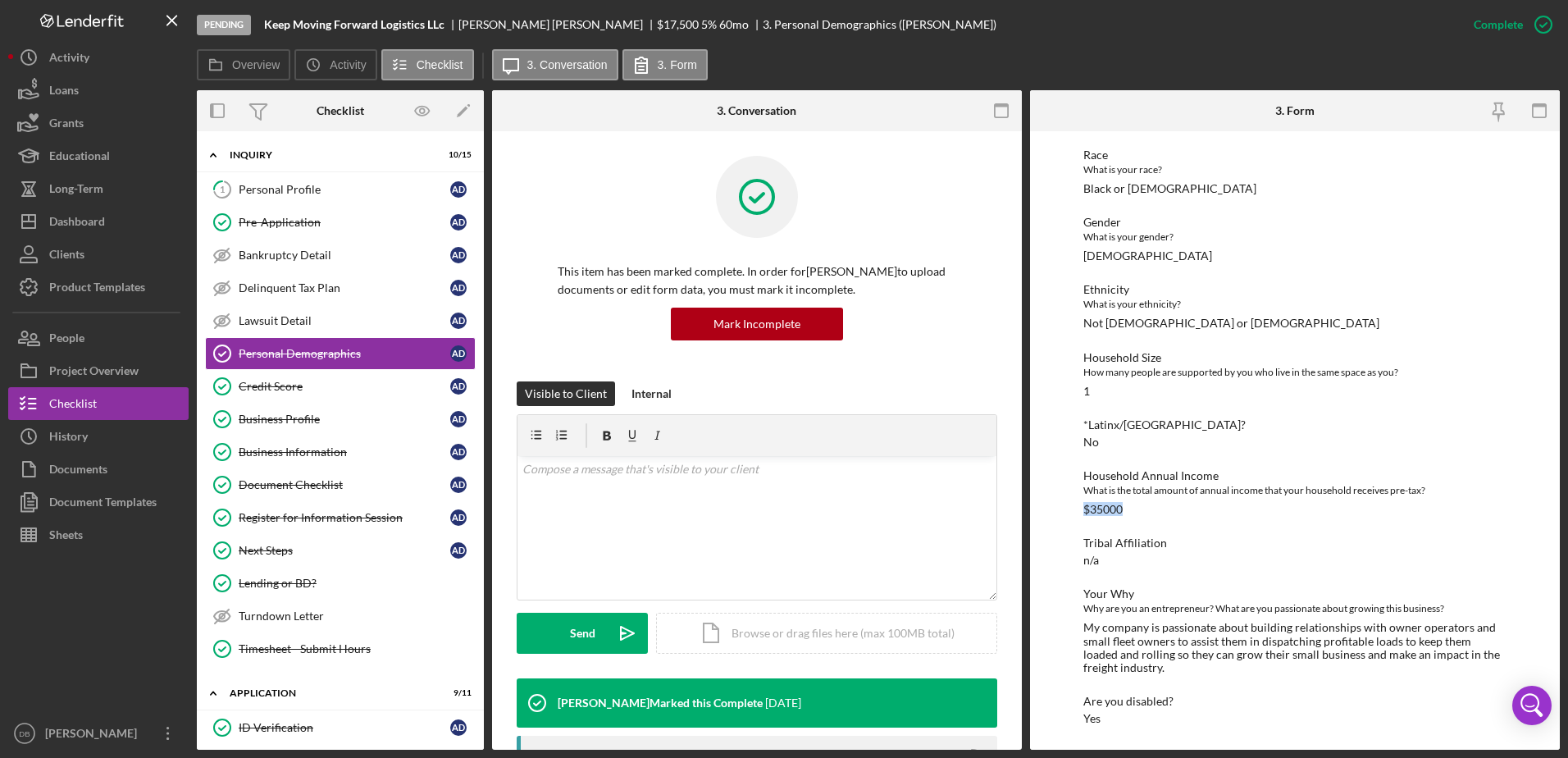
drag, startPoint x: 1072, startPoint y: 513, endPoint x: 1064, endPoint y: 509, distance: 8.9
click at [1064, 509] on div "To edit this form you must mark this item incomplete Demographic Information Ra…" at bounding box center [1294, 441] width 529 height 619
copy div "$35000"
click at [255, 195] on div "Personal Profile" at bounding box center [344, 190] width 211 height 13
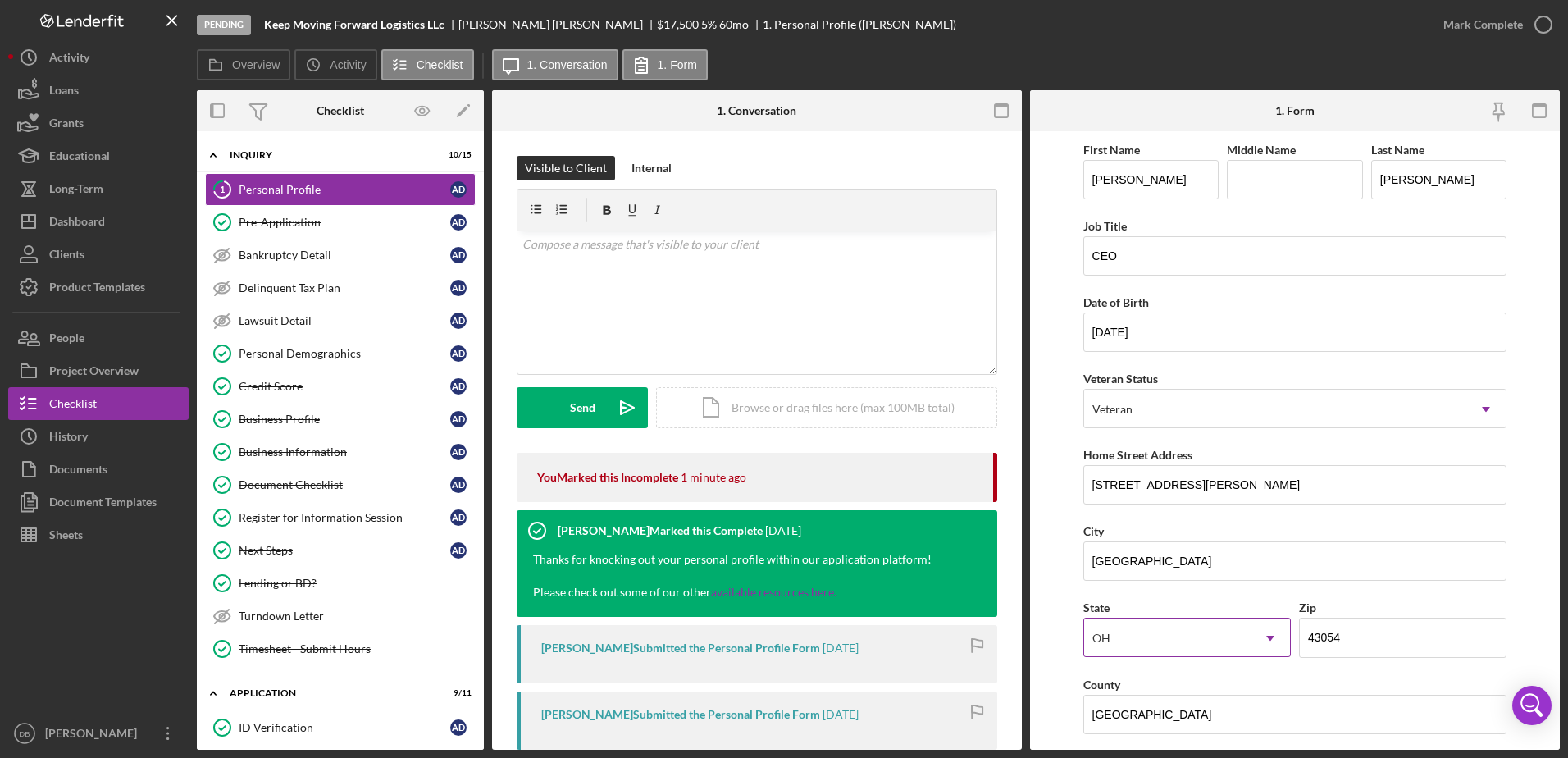
scroll to position [477, 0]
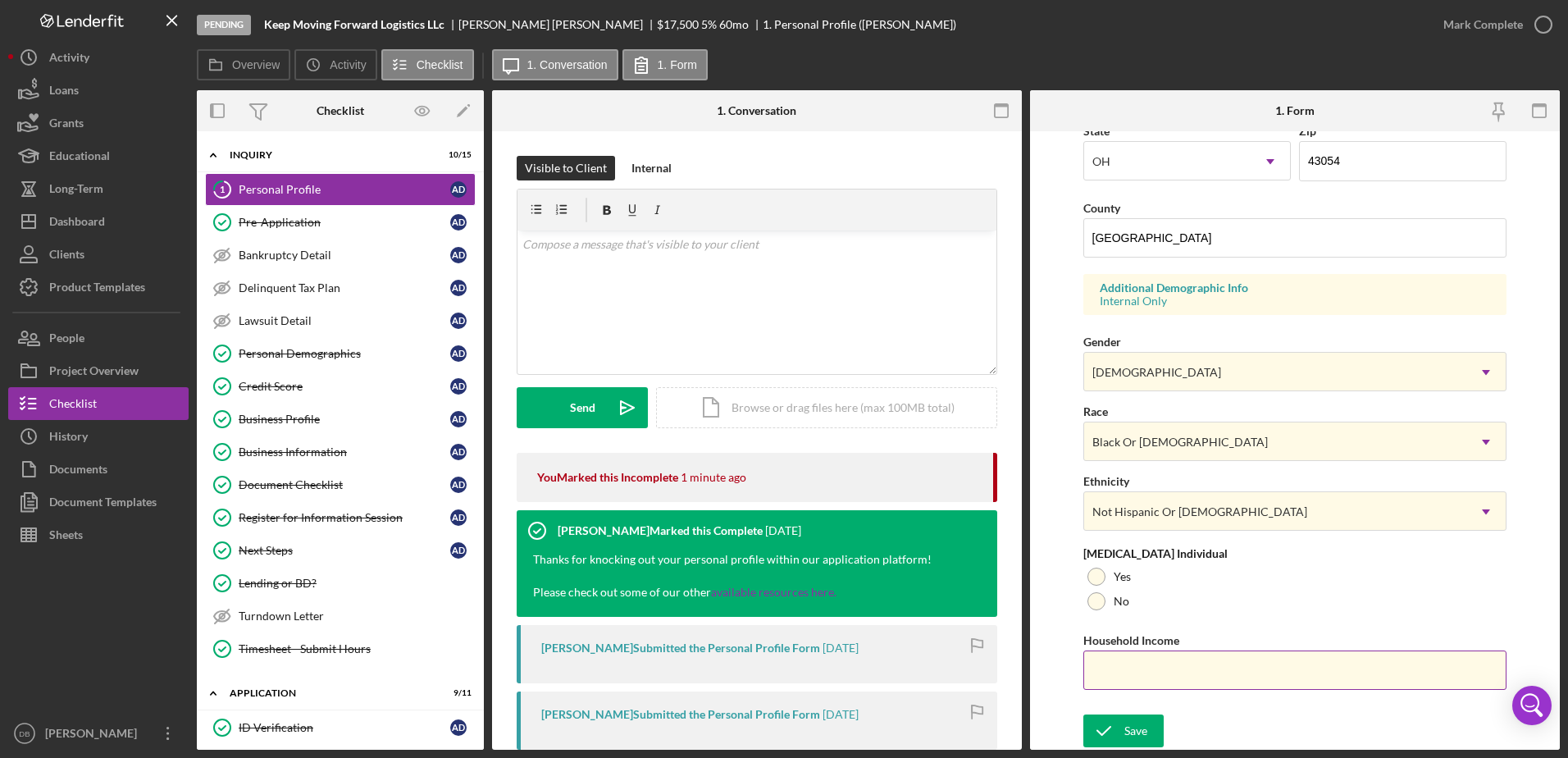
click at [1147, 660] on input "Household Income" at bounding box center [1295, 670] width 424 height 40
paste input "$35,000"
type input "$35,000"
click at [1137, 725] on div "Save" at bounding box center [1135, 731] width 23 height 33
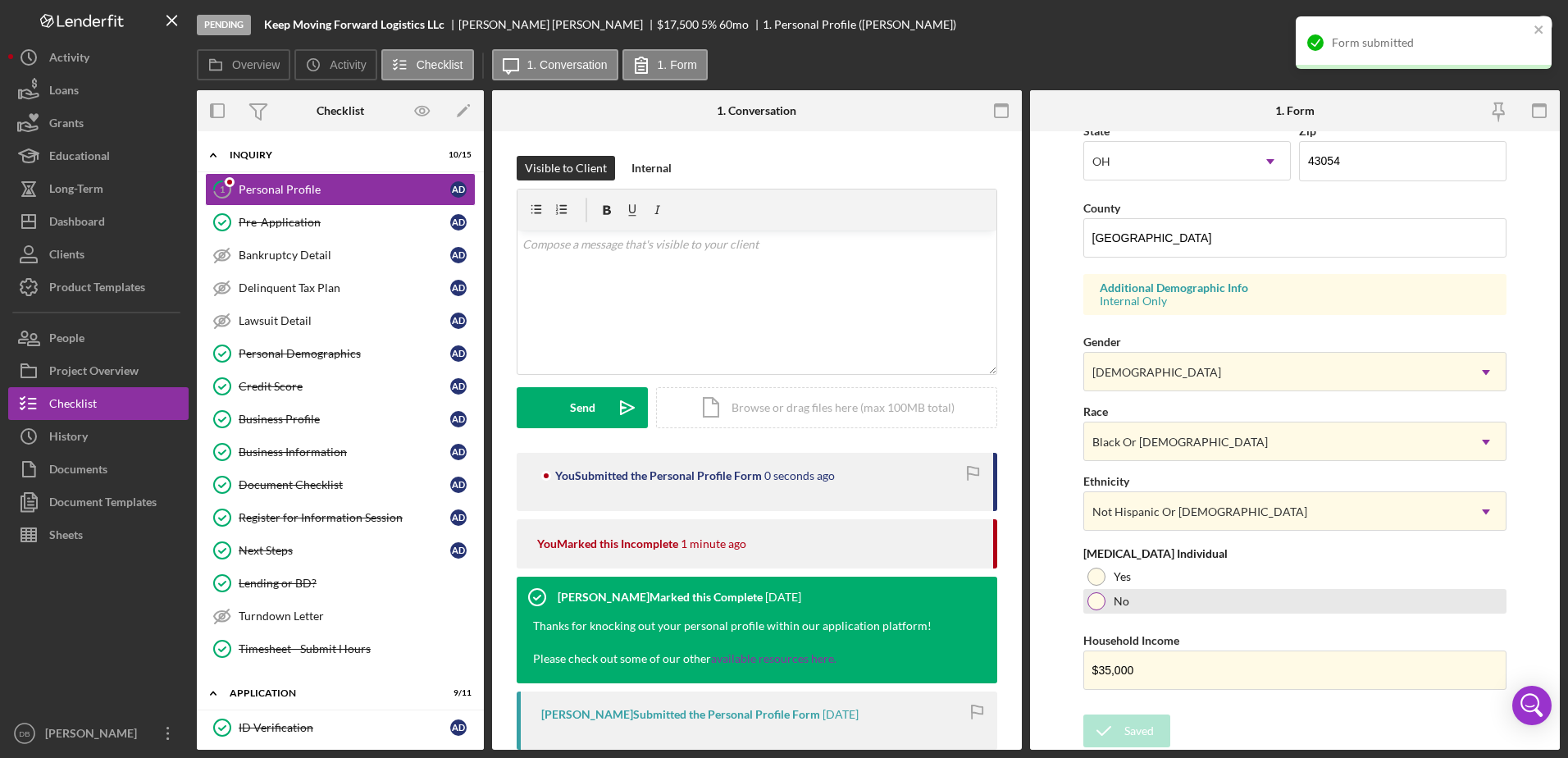
click at [1103, 599] on div at bounding box center [1097, 601] width 18 height 18
click at [1140, 729] on div "Save" at bounding box center [1135, 731] width 23 height 33
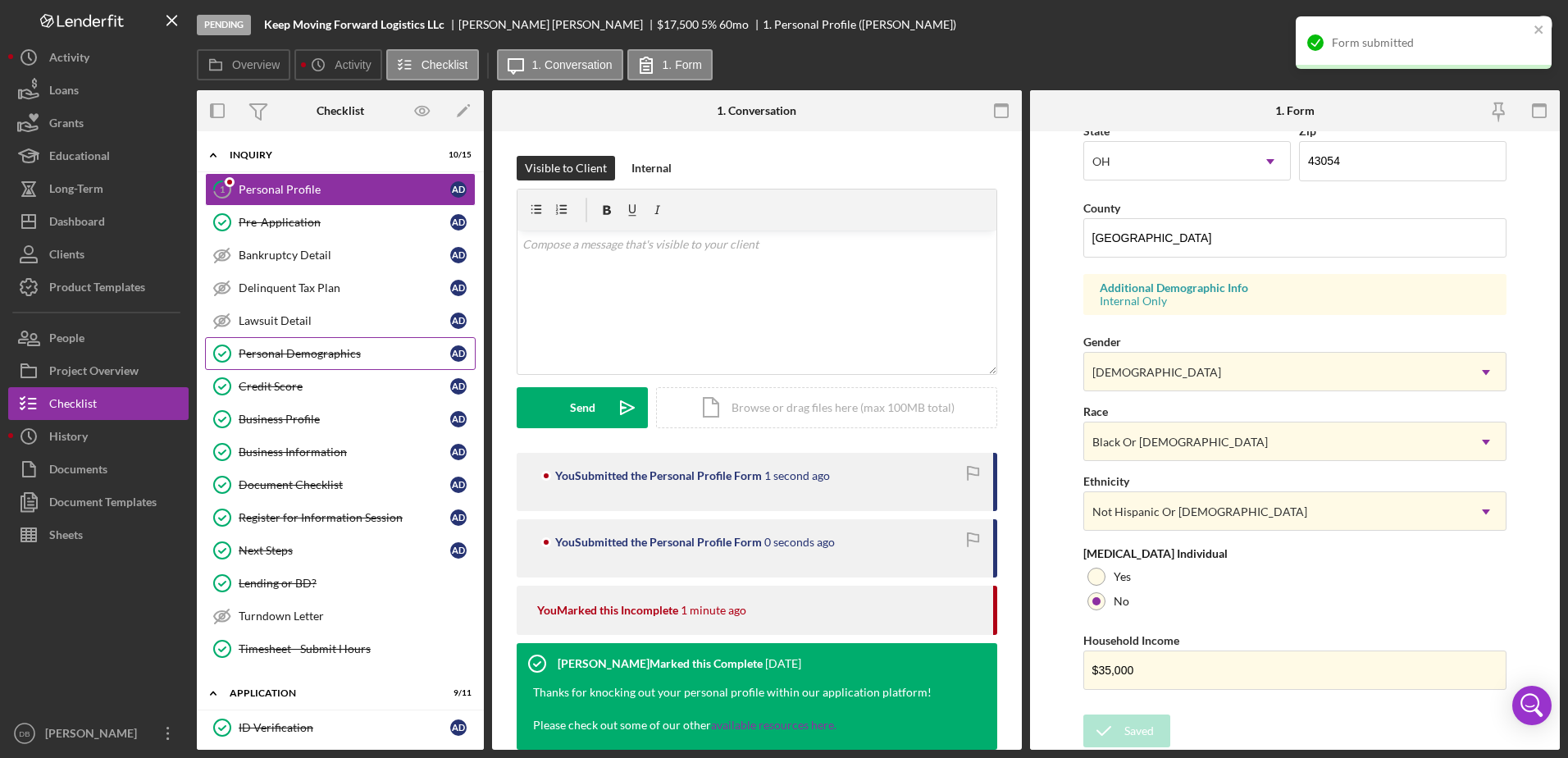
click at [311, 345] on link "Personal Demographics Personal Demographics A D" at bounding box center [340, 353] width 270 height 33
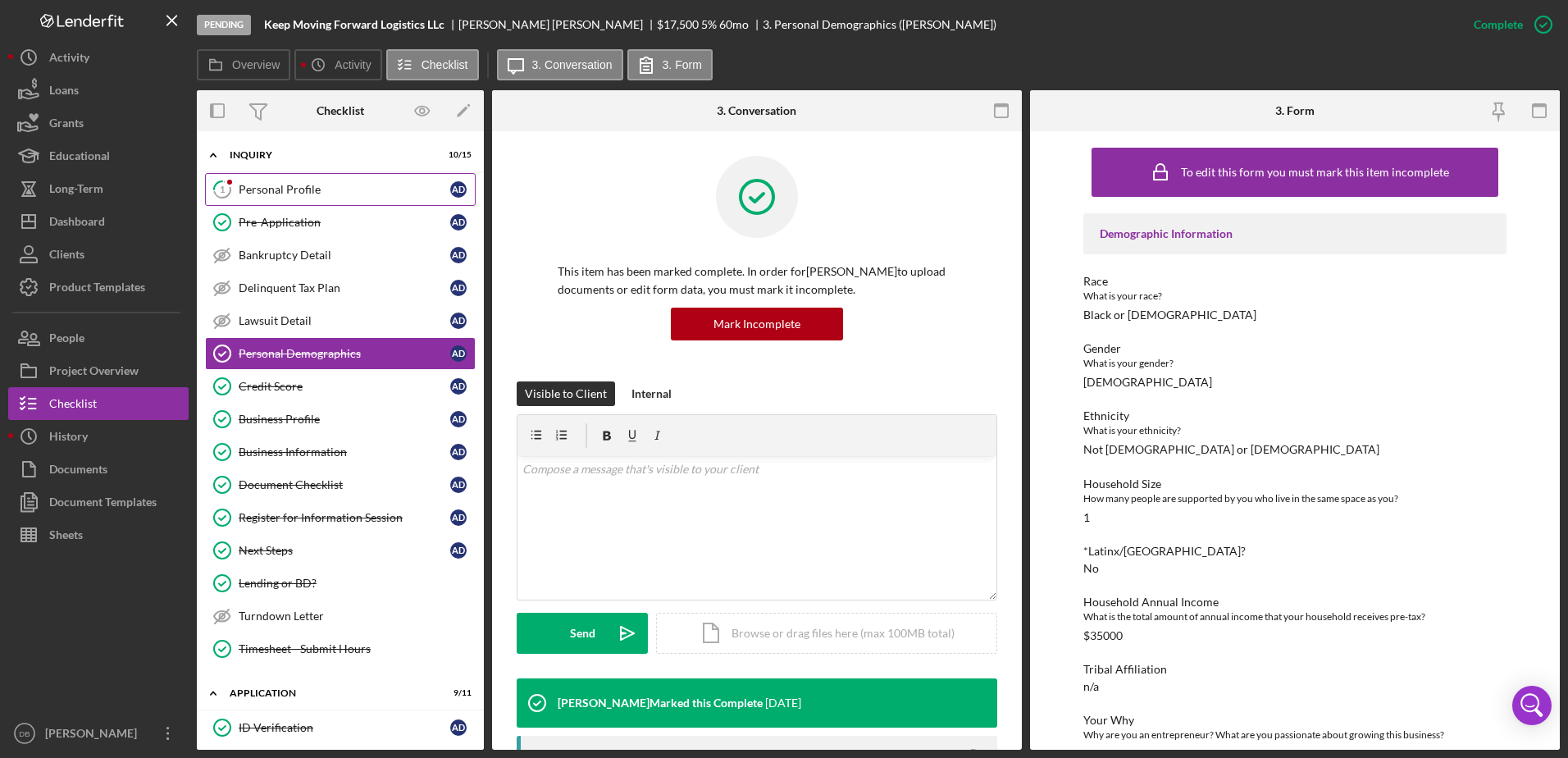
click at [273, 197] on link "1 Personal Profile A D" at bounding box center [340, 189] width 270 height 33
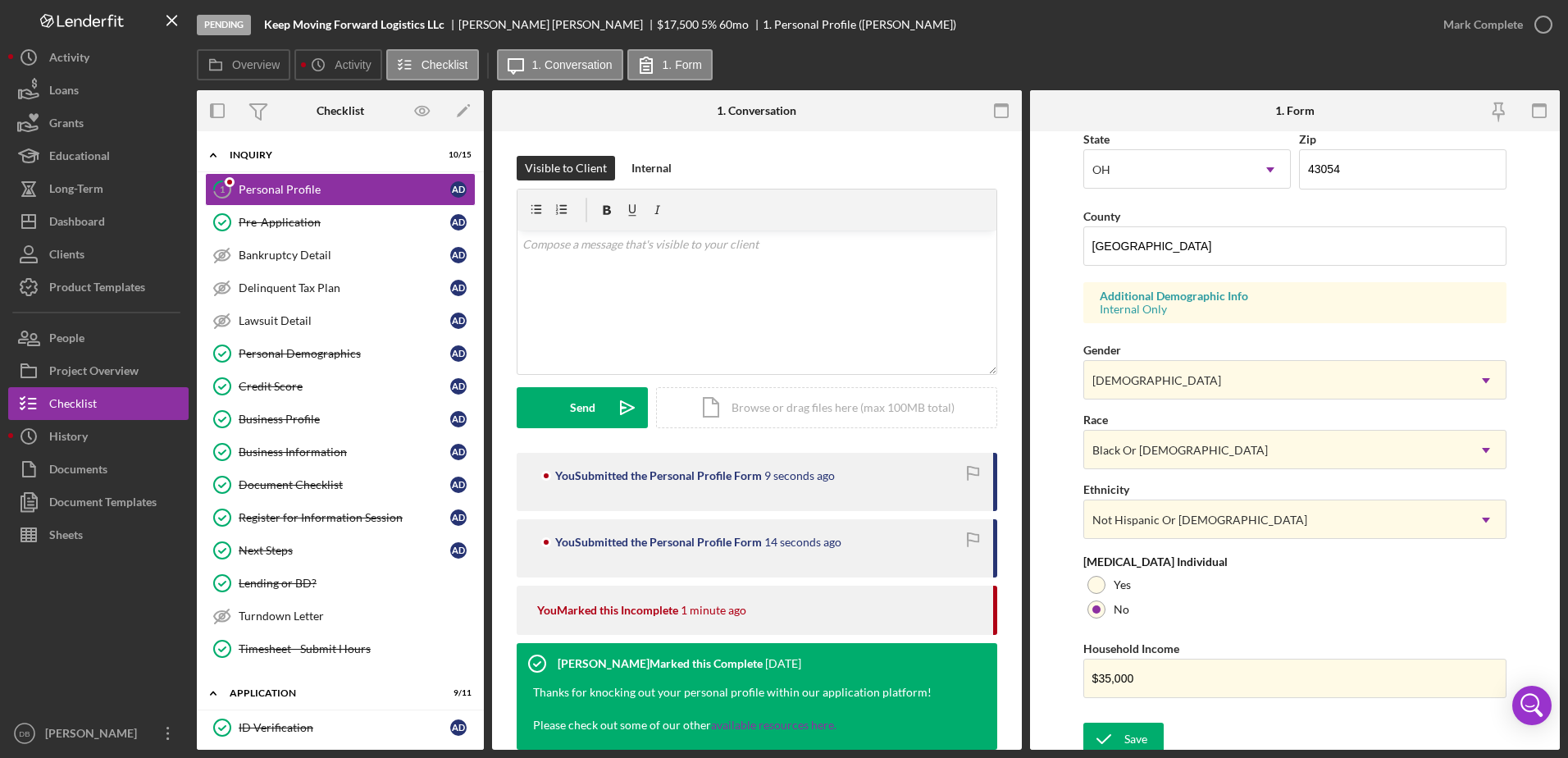
scroll to position [477, 0]
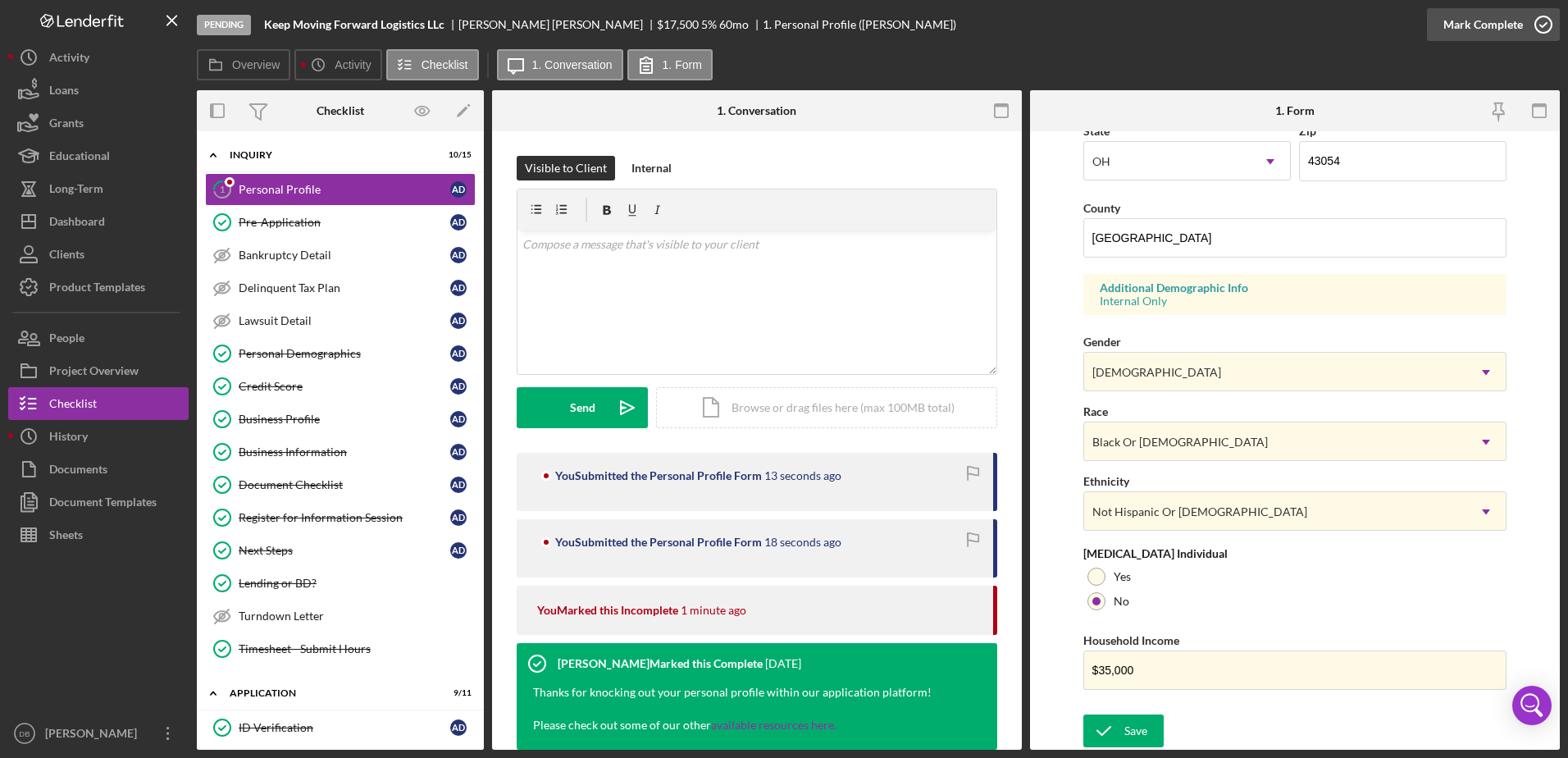
click at [1503, 27] on div "Mark Complete" at bounding box center [1483, 24] width 79 height 33
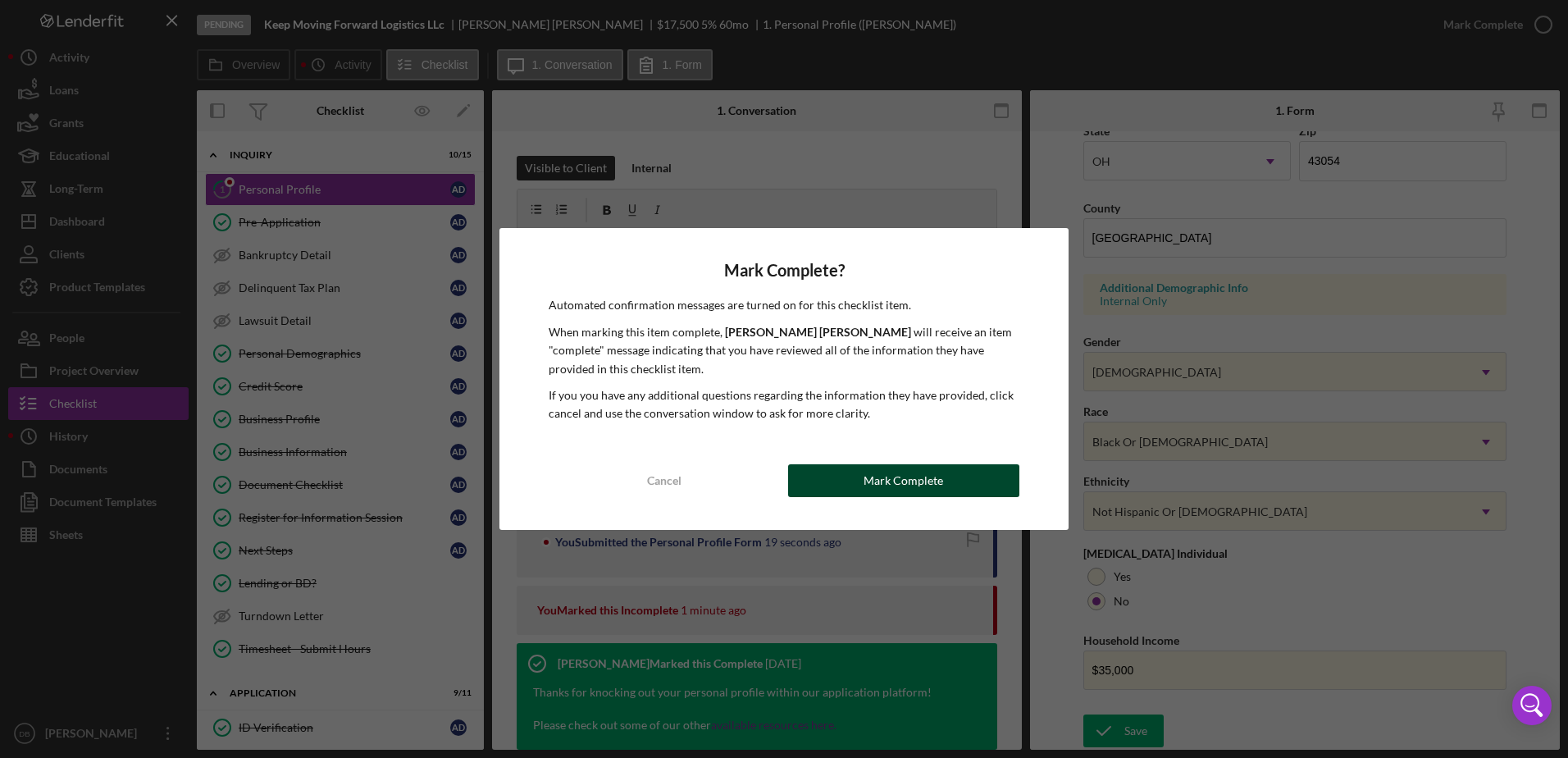
click at [980, 474] on button "Mark Complete" at bounding box center [904, 480] width 232 height 33
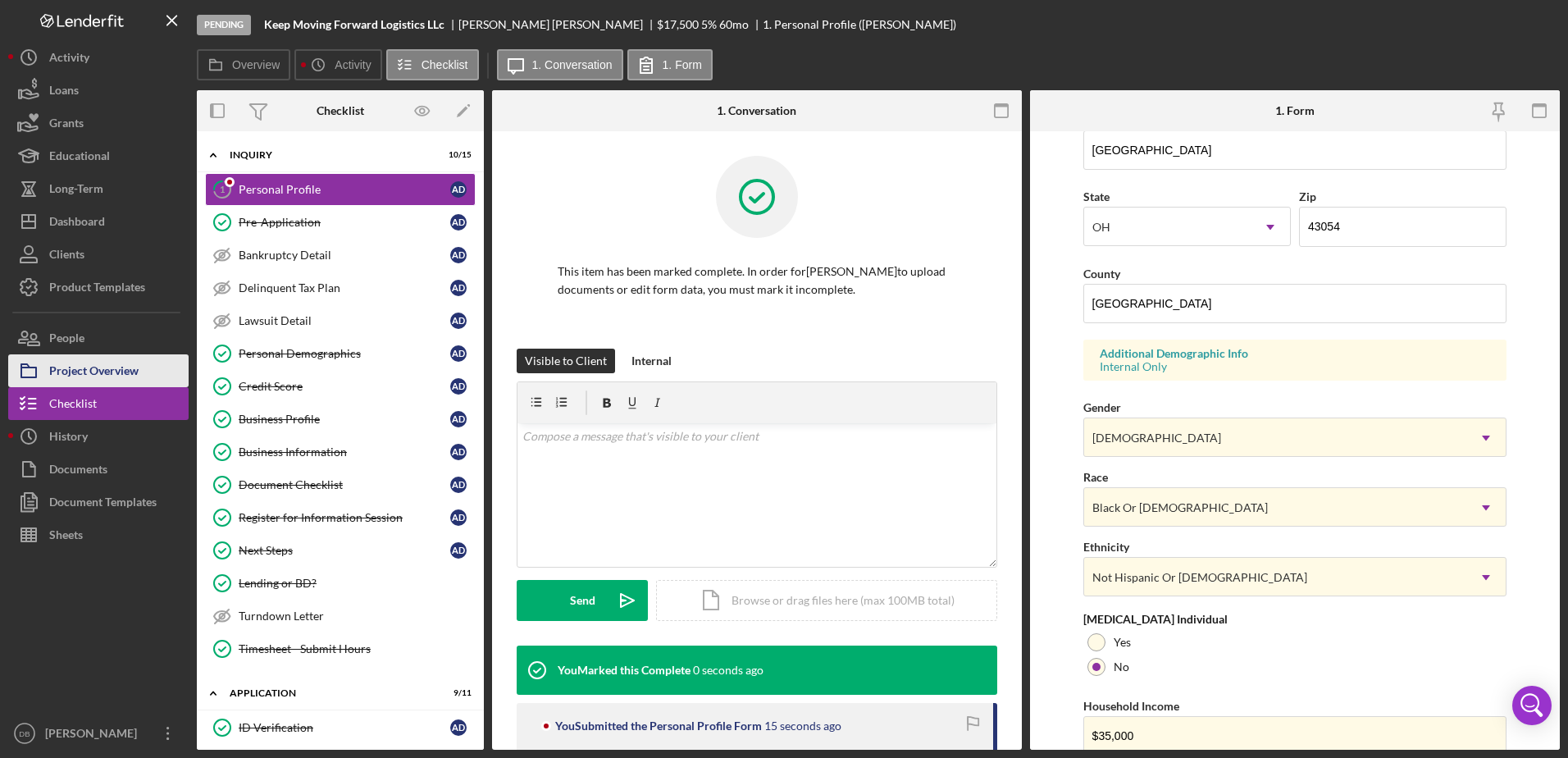
click at [41, 373] on icon "button" at bounding box center [28, 371] width 41 height 41
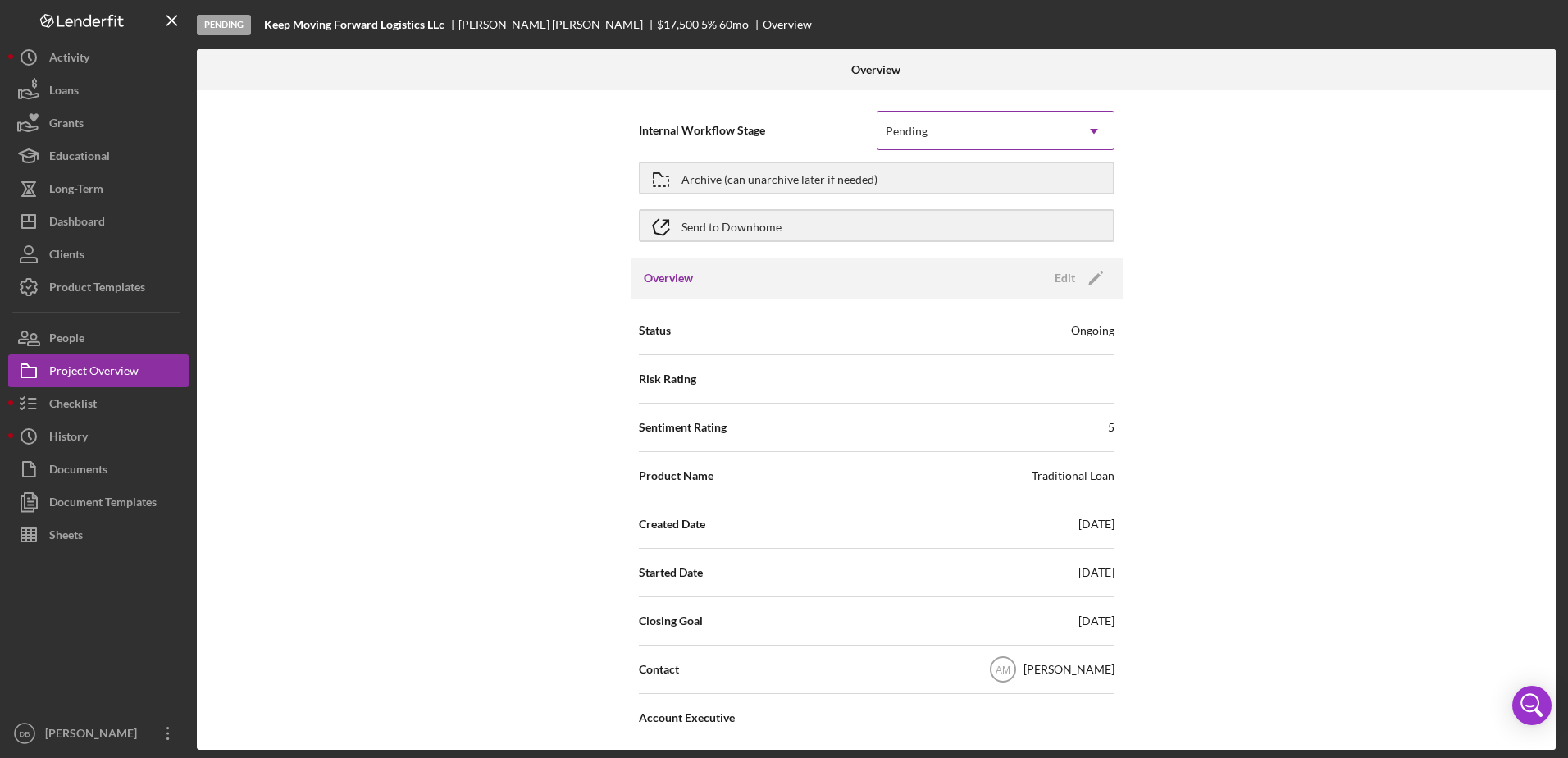
click at [1045, 137] on div "Pending" at bounding box center [975, 131] width 196 height 38
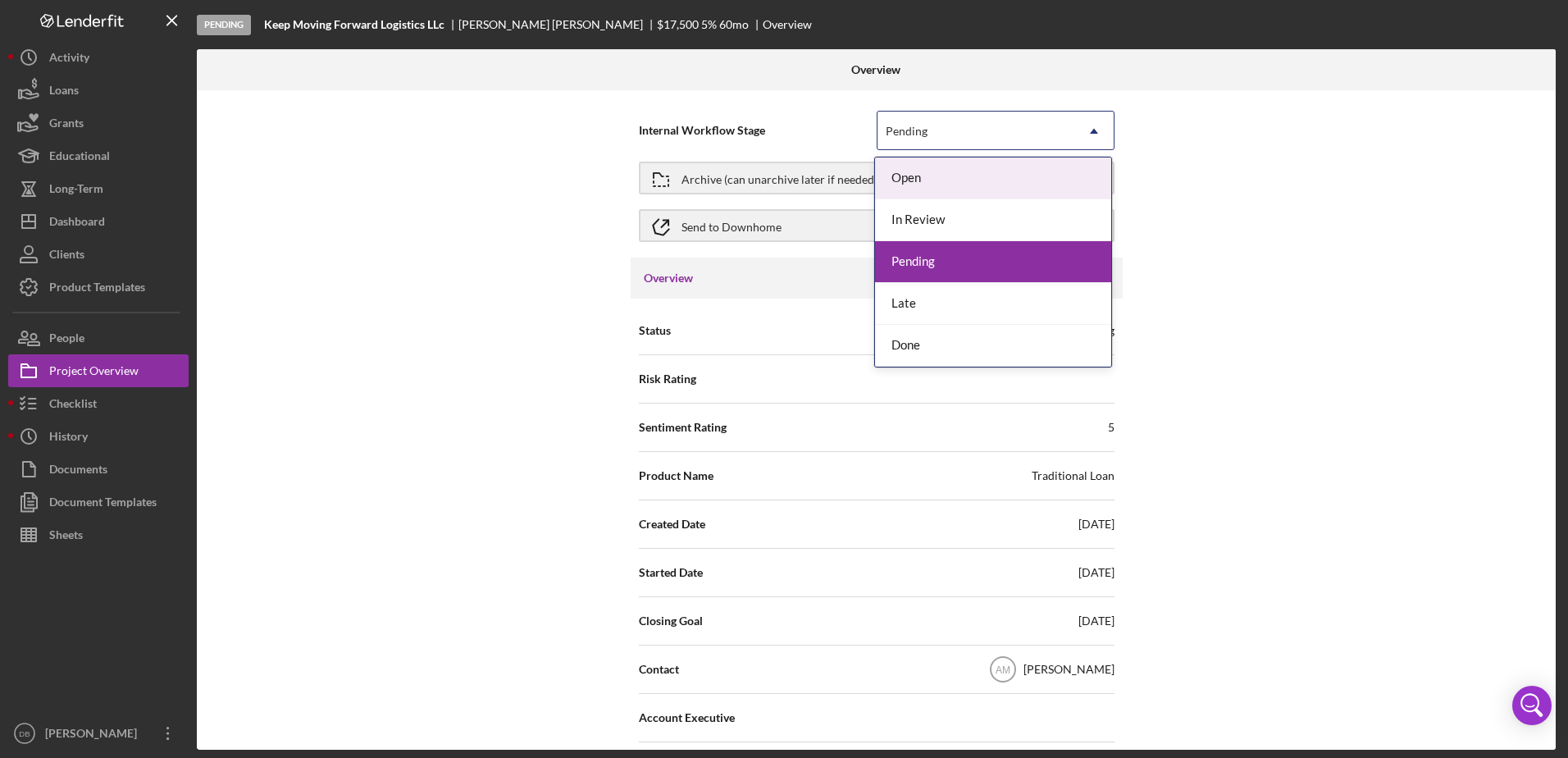
click at [1045, 137] on div "Pending" at bounding box center [975, 131] width 196 height 38
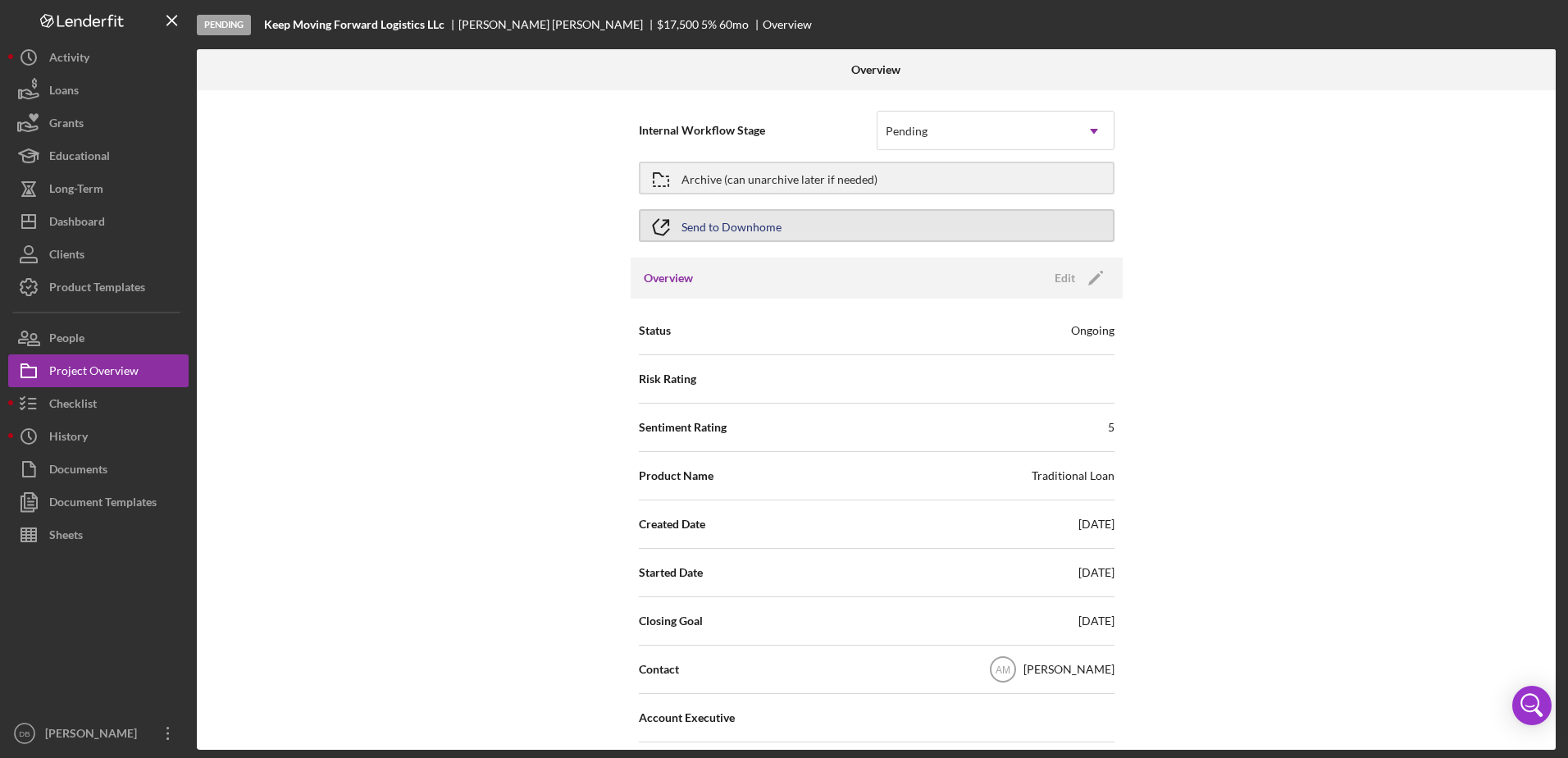
click at [683, 223] on button "Send to Downhome" at bounding box center [876, 225] width 476 height 33
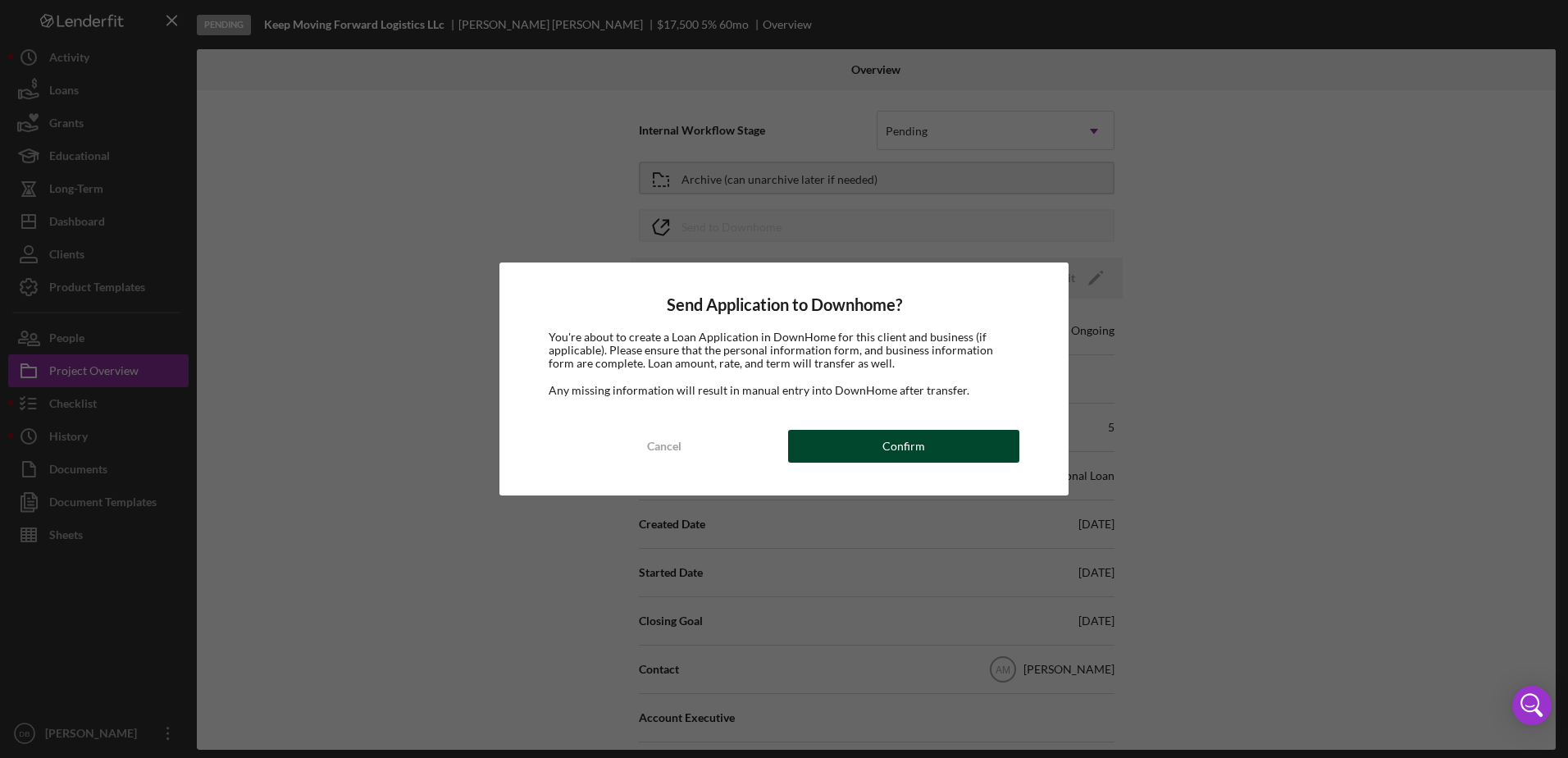
click at [857, 436] on button "Confirm" at bounding box center [904, 446] width 232 height 33
drag, startPoint x: 857, startPoint y: 437, endPoint x: 764, endPoint y: 363, distance: 118.8
click at [764, 363] on span "You're about to create a Loan Application in DownHome for this client and busin…" at bounding box center [771, 350] width 445 height 41
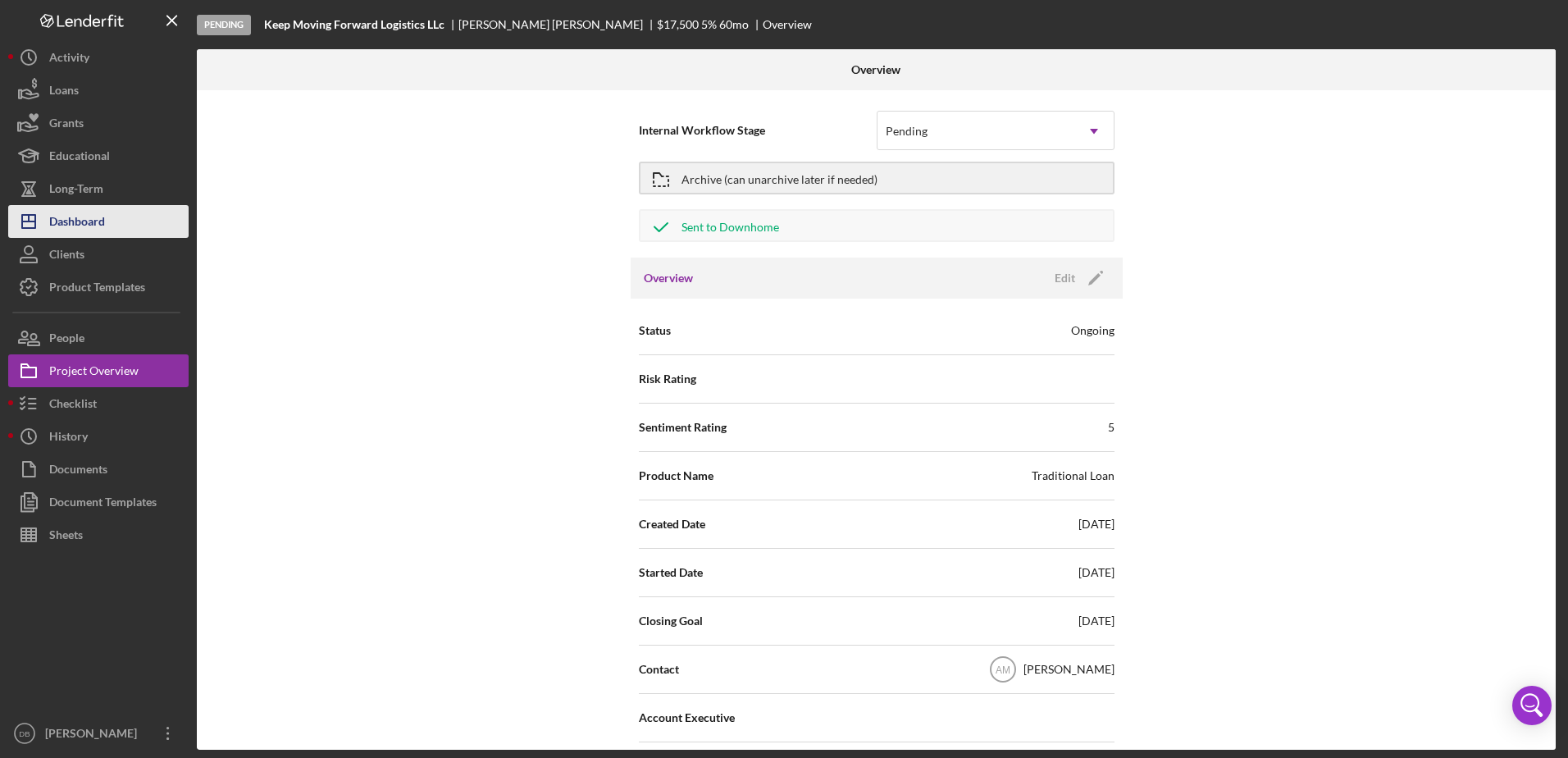
click at [90, 228] on div "Dashboard" at bounding box center [77, 224] width 55 height 37
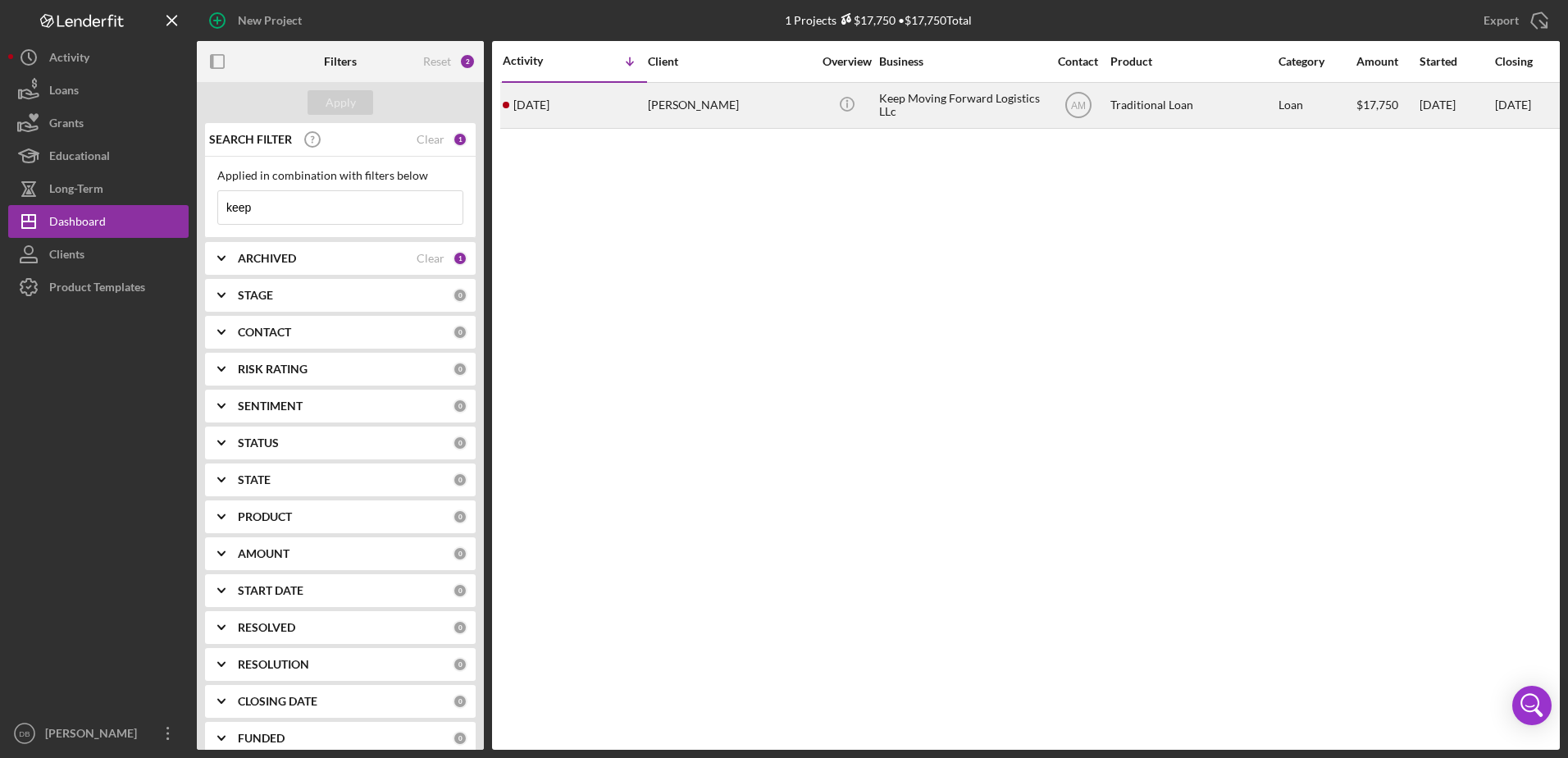
click at [694, 110] on div "[PERSON_NAME]" at bounding box center [729, 105] width 164 height 43
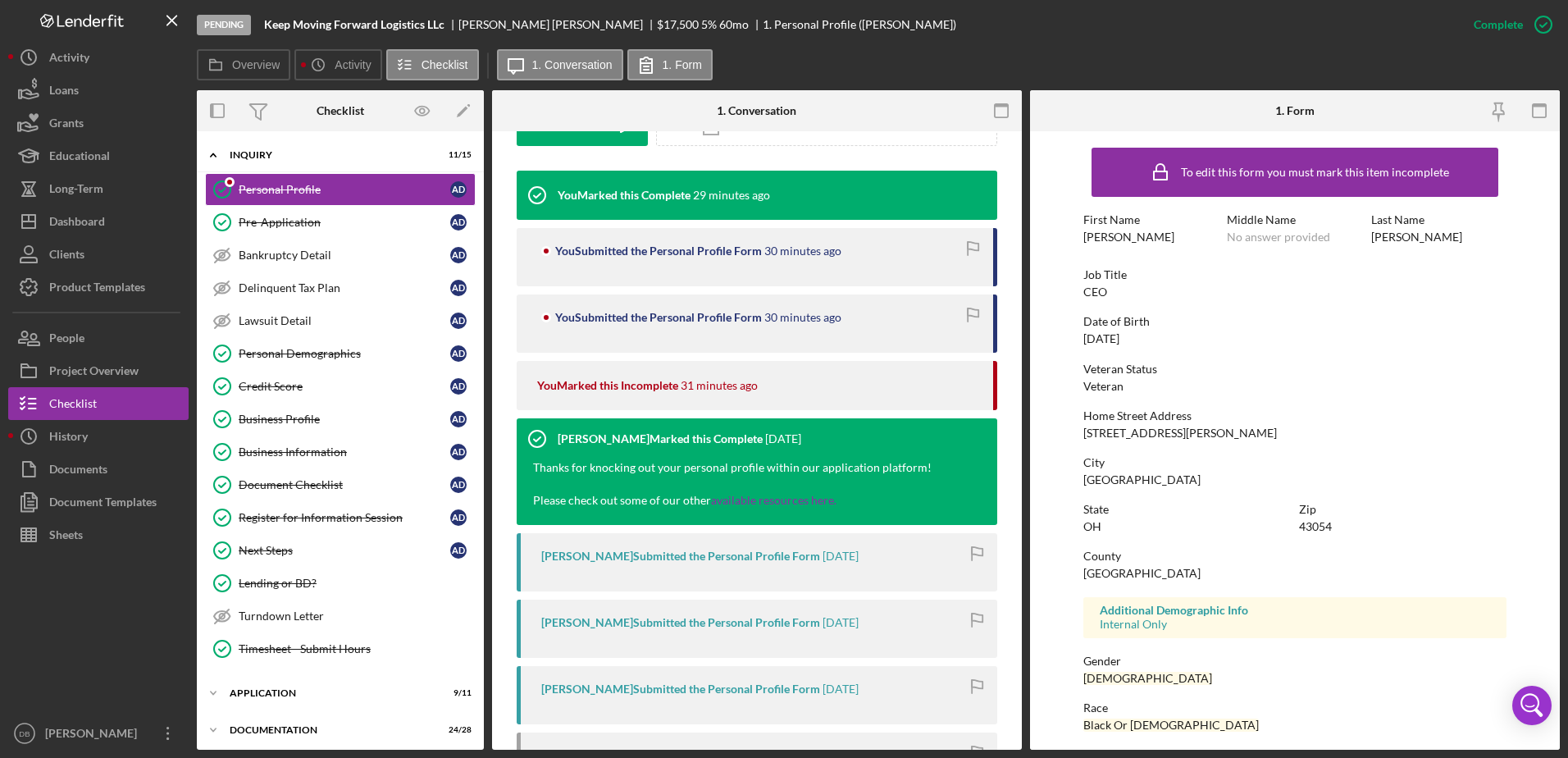
scroll to position [493, 0]
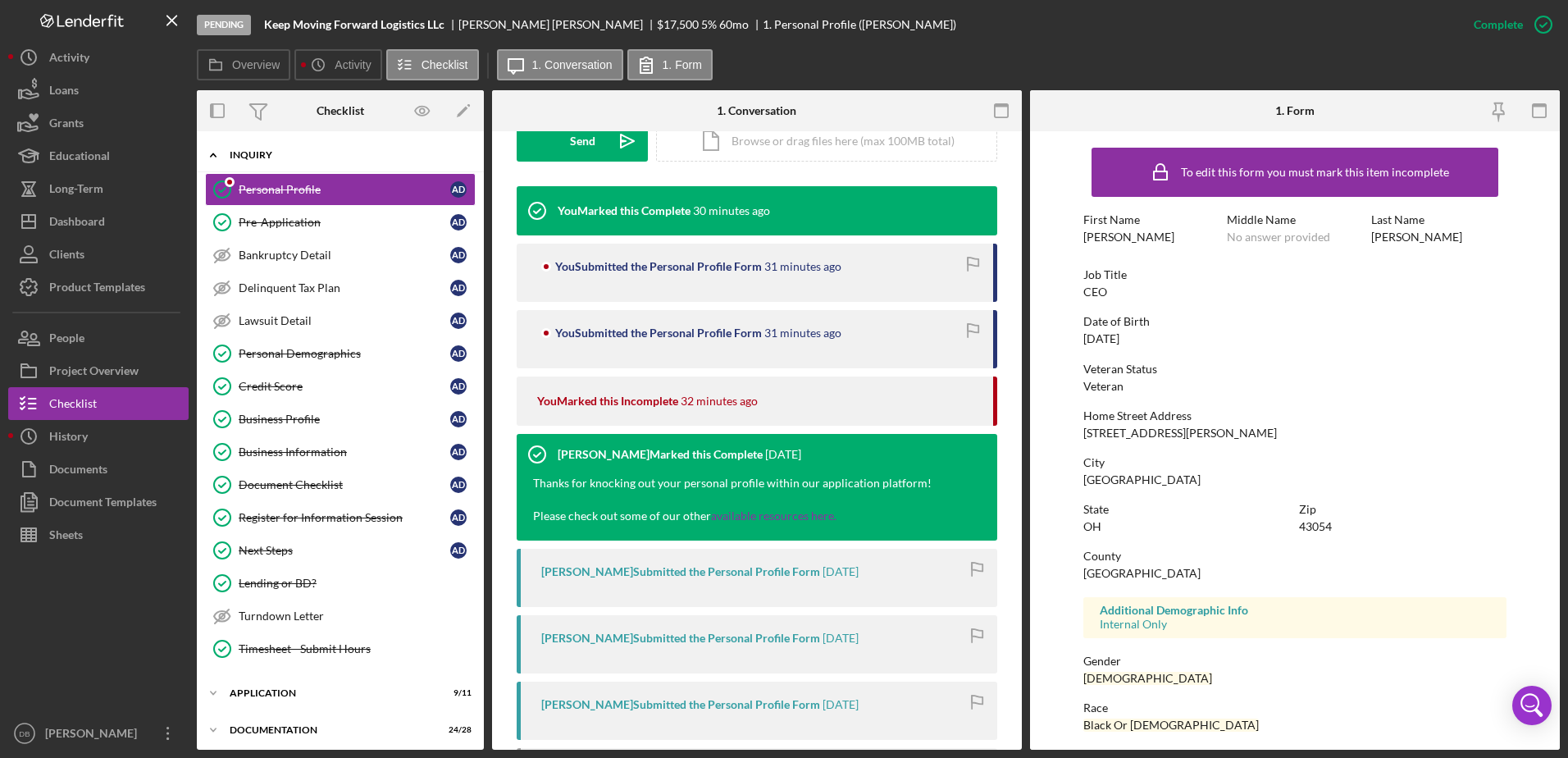
drag, startPoint x: 217, startPoint y: 154, endPoint x: 218, endPoint y: 162, distance: 8.1
click at [216, 154] on icon "Icon/Expander" at bounding box center [212, 154] width 33 height 33
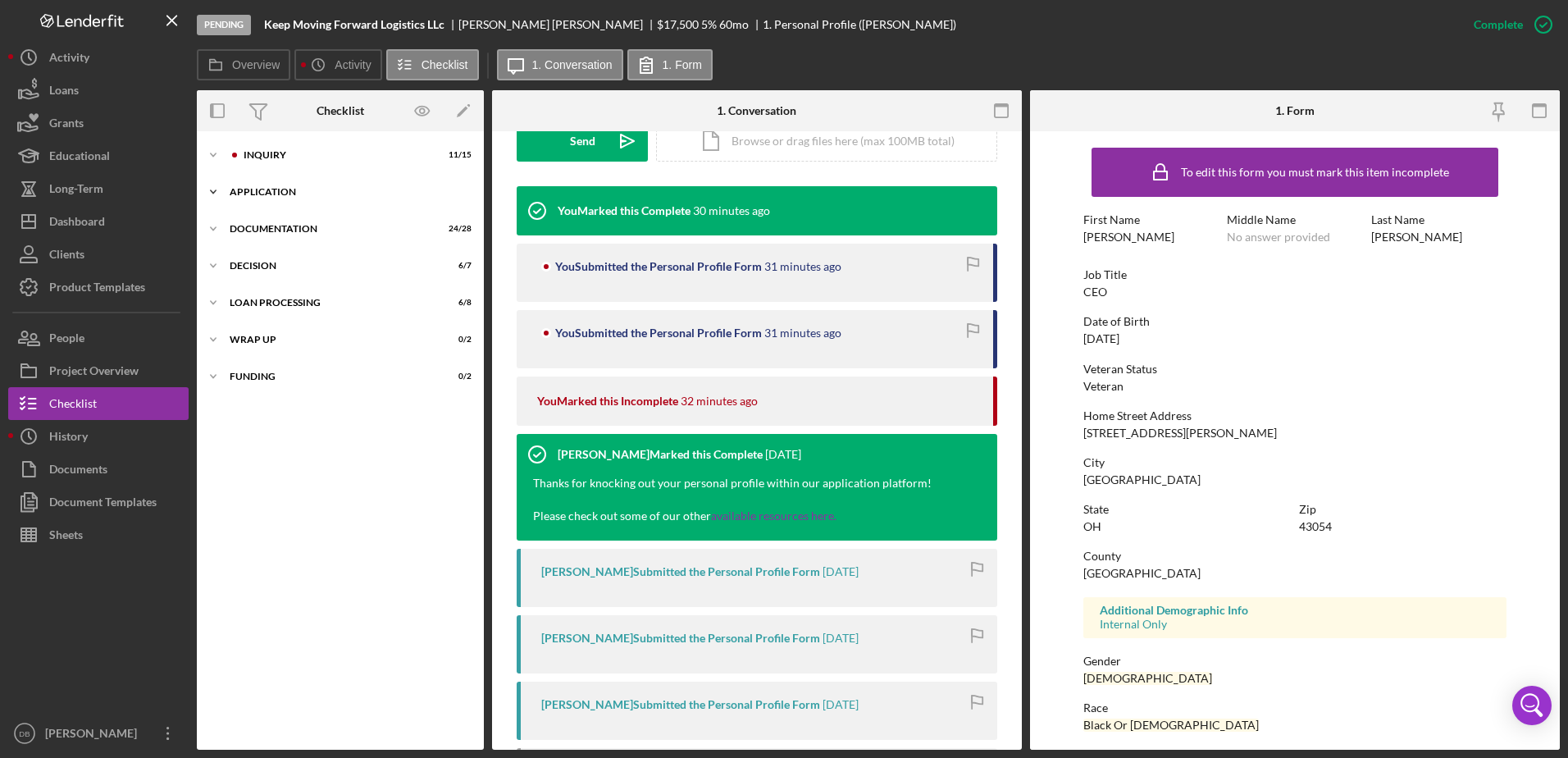
click at [236, 194] on div "Application" at bounding box center [346, 191] width 233 height 10
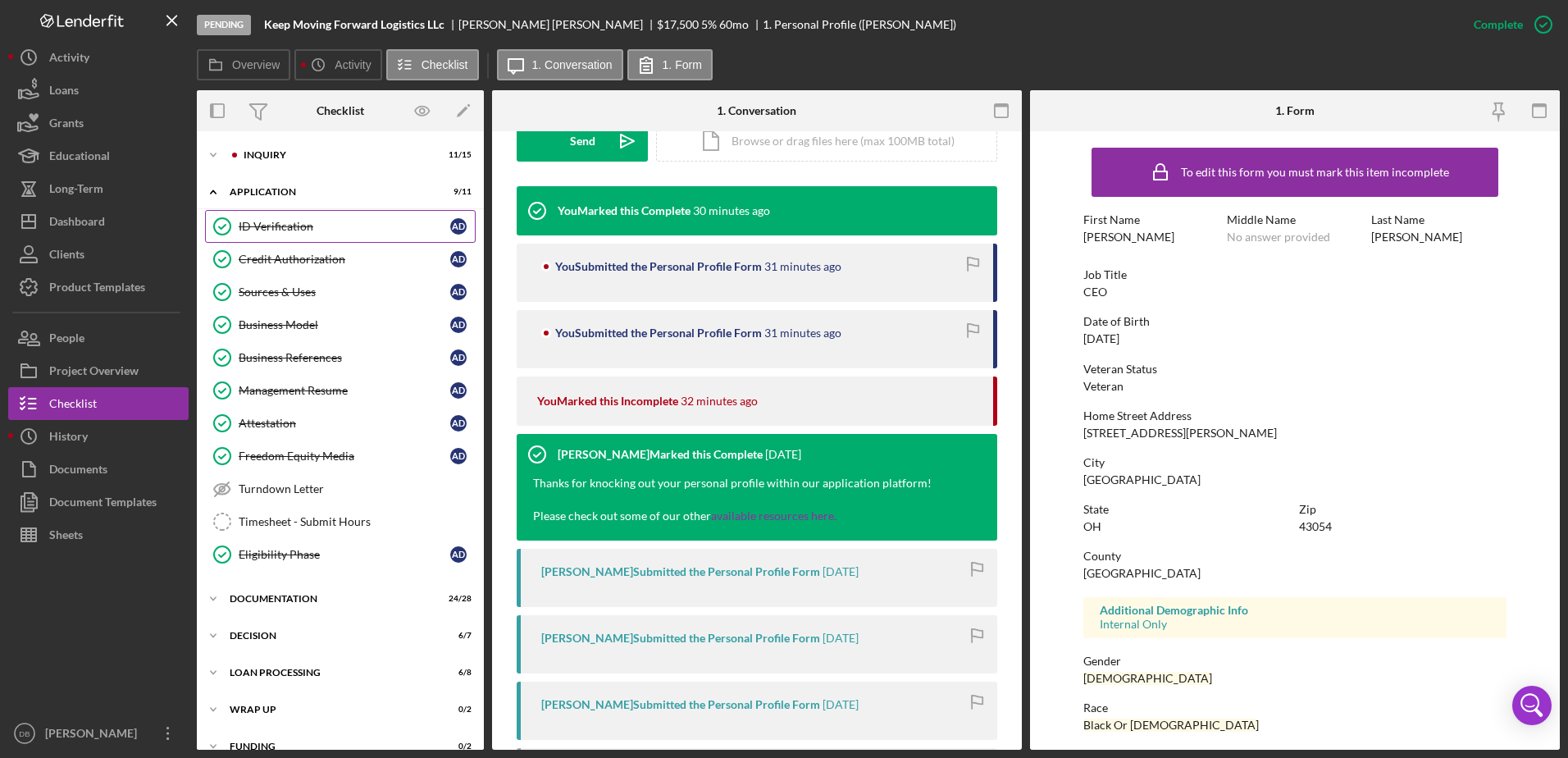
click at [255, 214] on link "ID Verification ID Verification A D" at bounding box center [340, 226] width 270 height 33
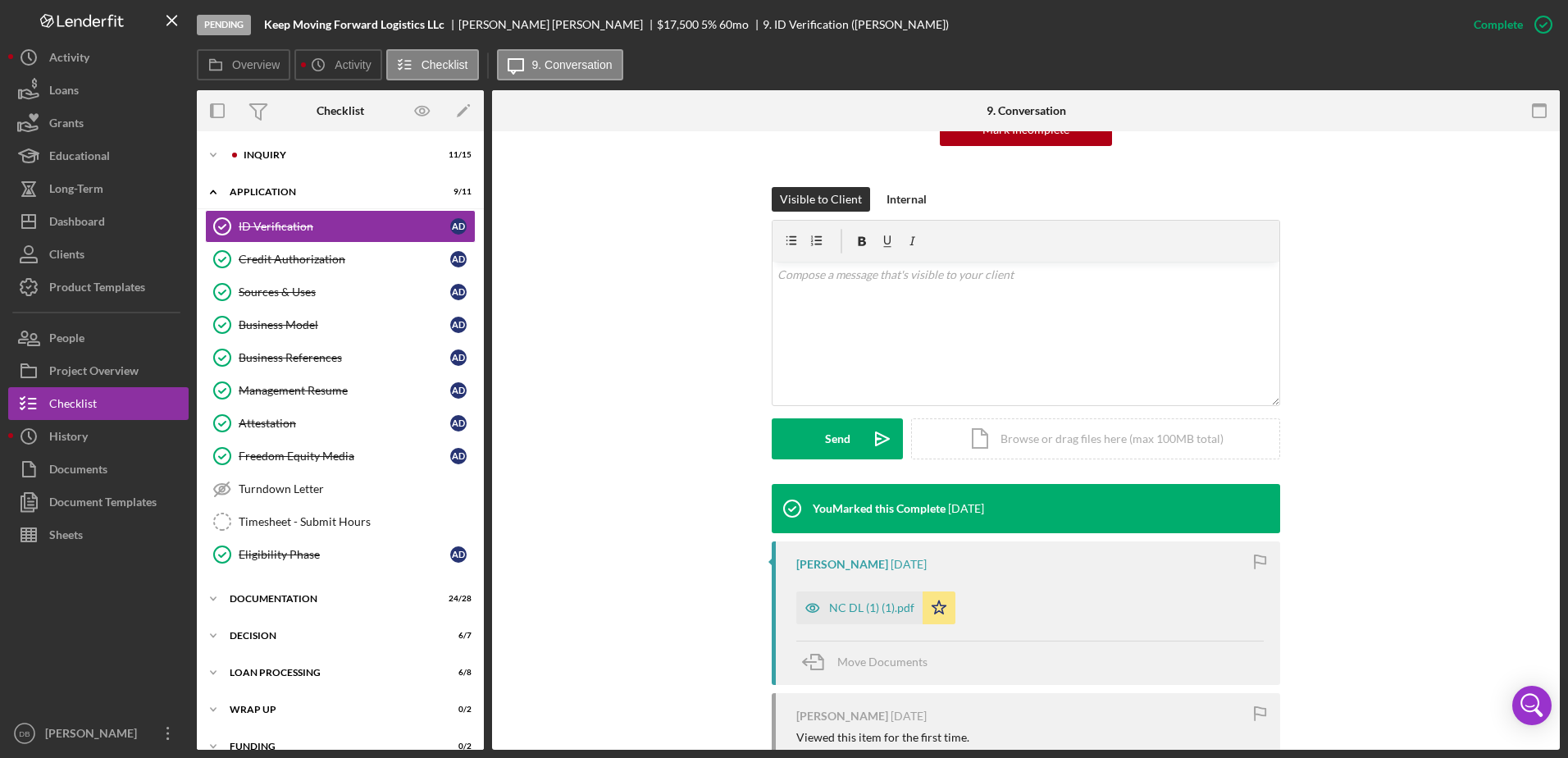
scroll to position [441, 0]
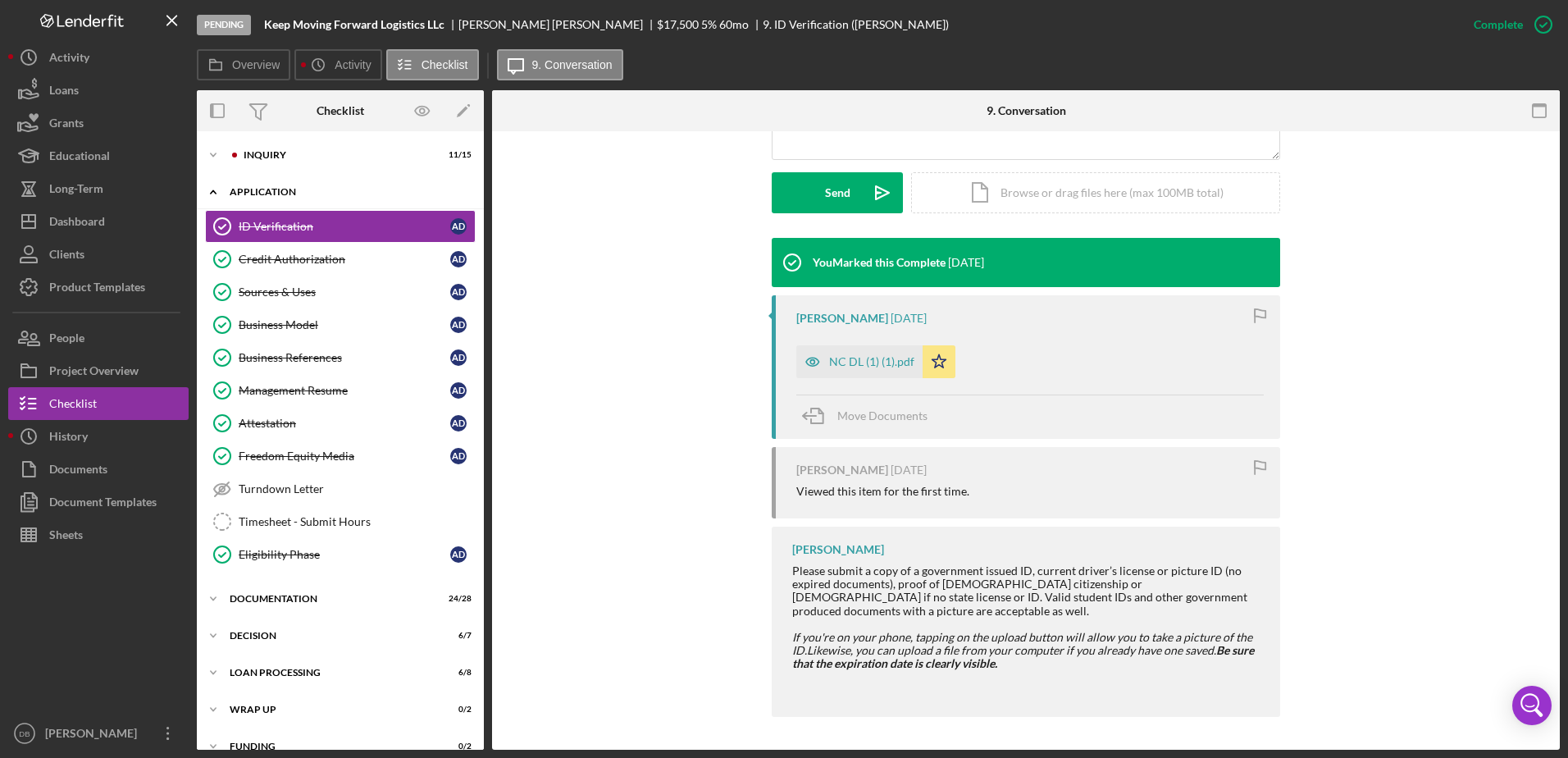
click at [206, 187] on icon "Icon/Expander" at bounding box center [212, 191] width 33 height 33
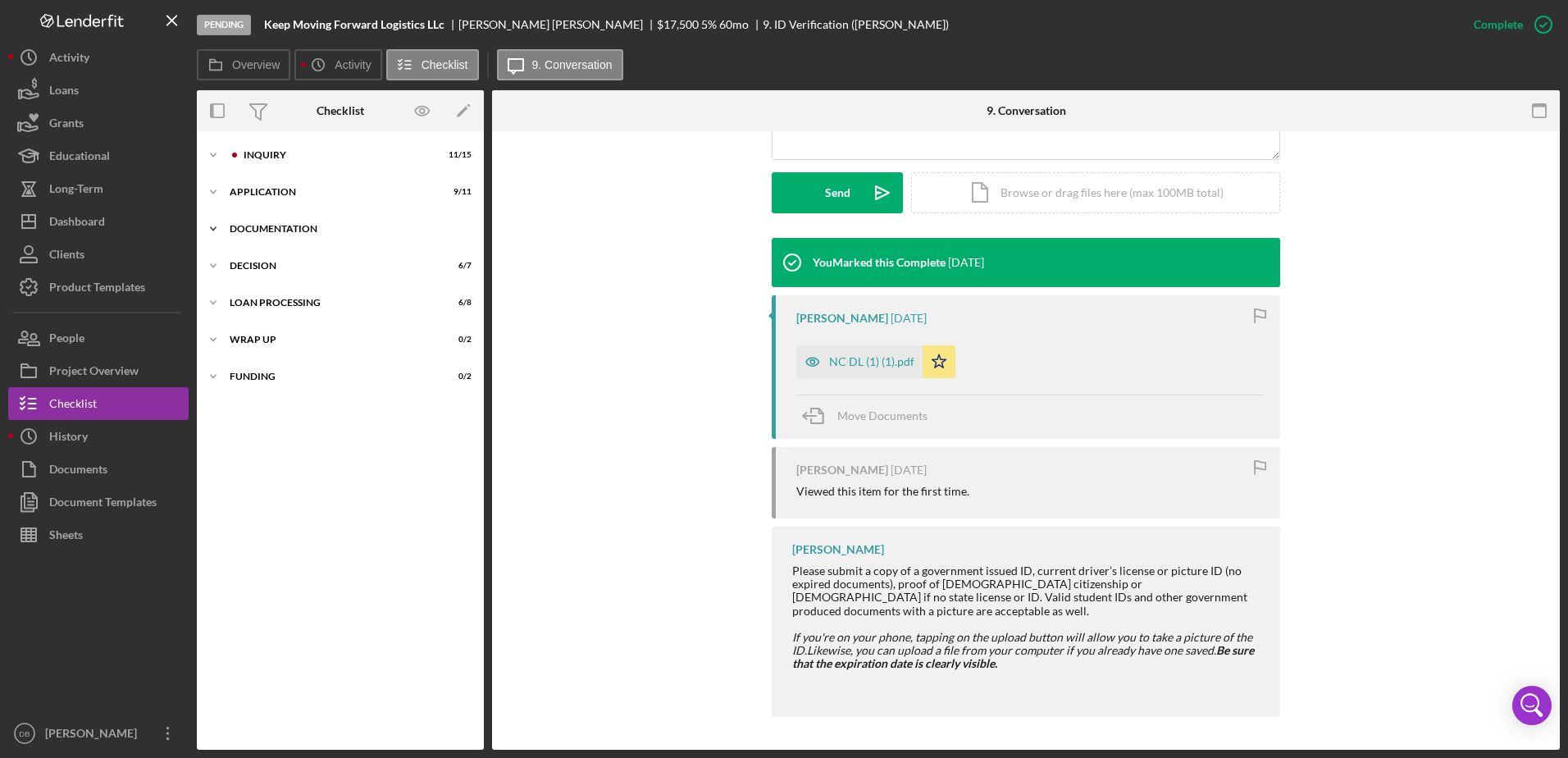
click at [220, 222] on icon "Icon/Expander" at bounding box center [212, 228] width 33 height 33
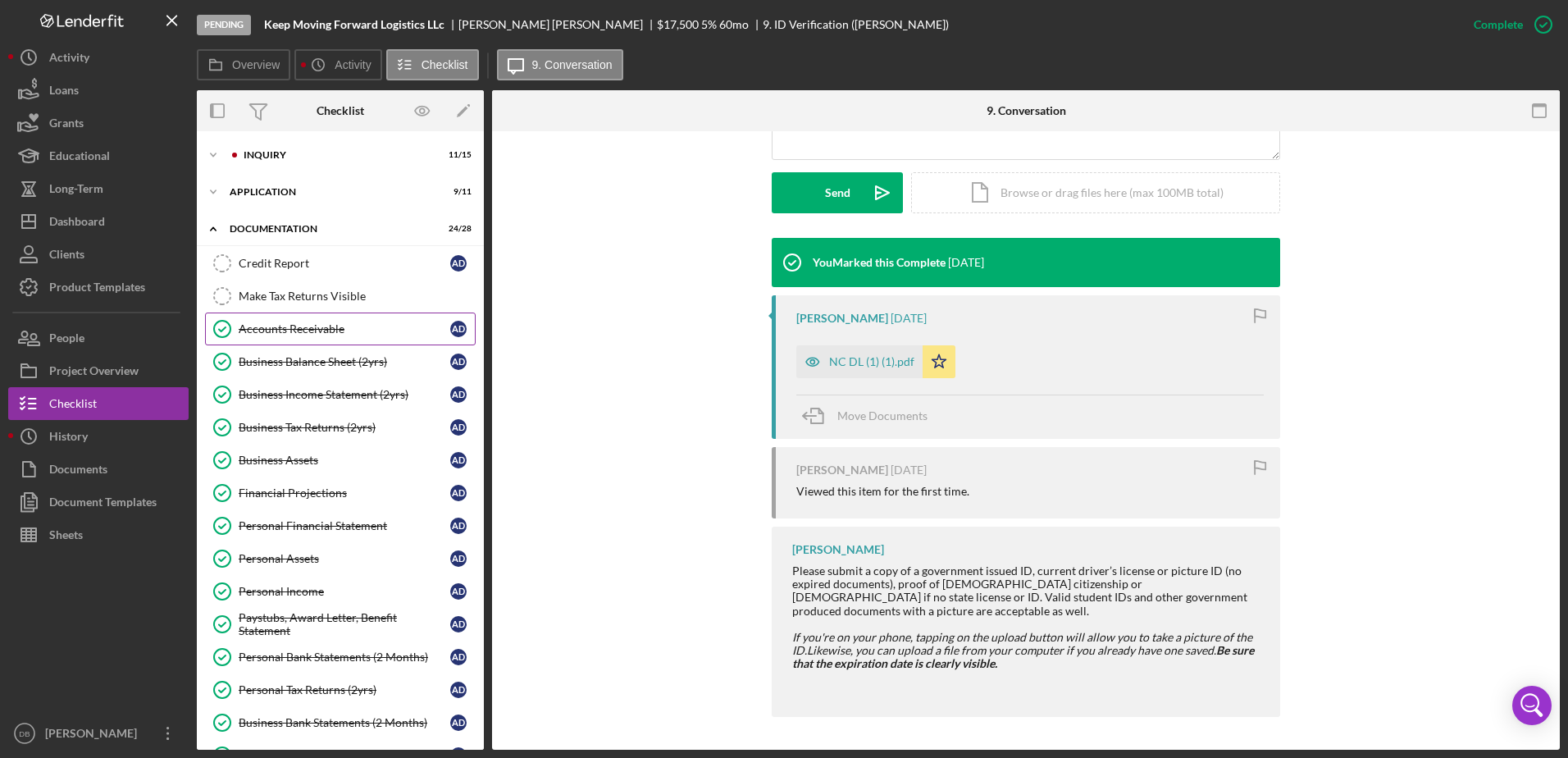
click at [259, 328] on div "Accounts Receivable" at bounding box center [344, 329] width 211 height 13
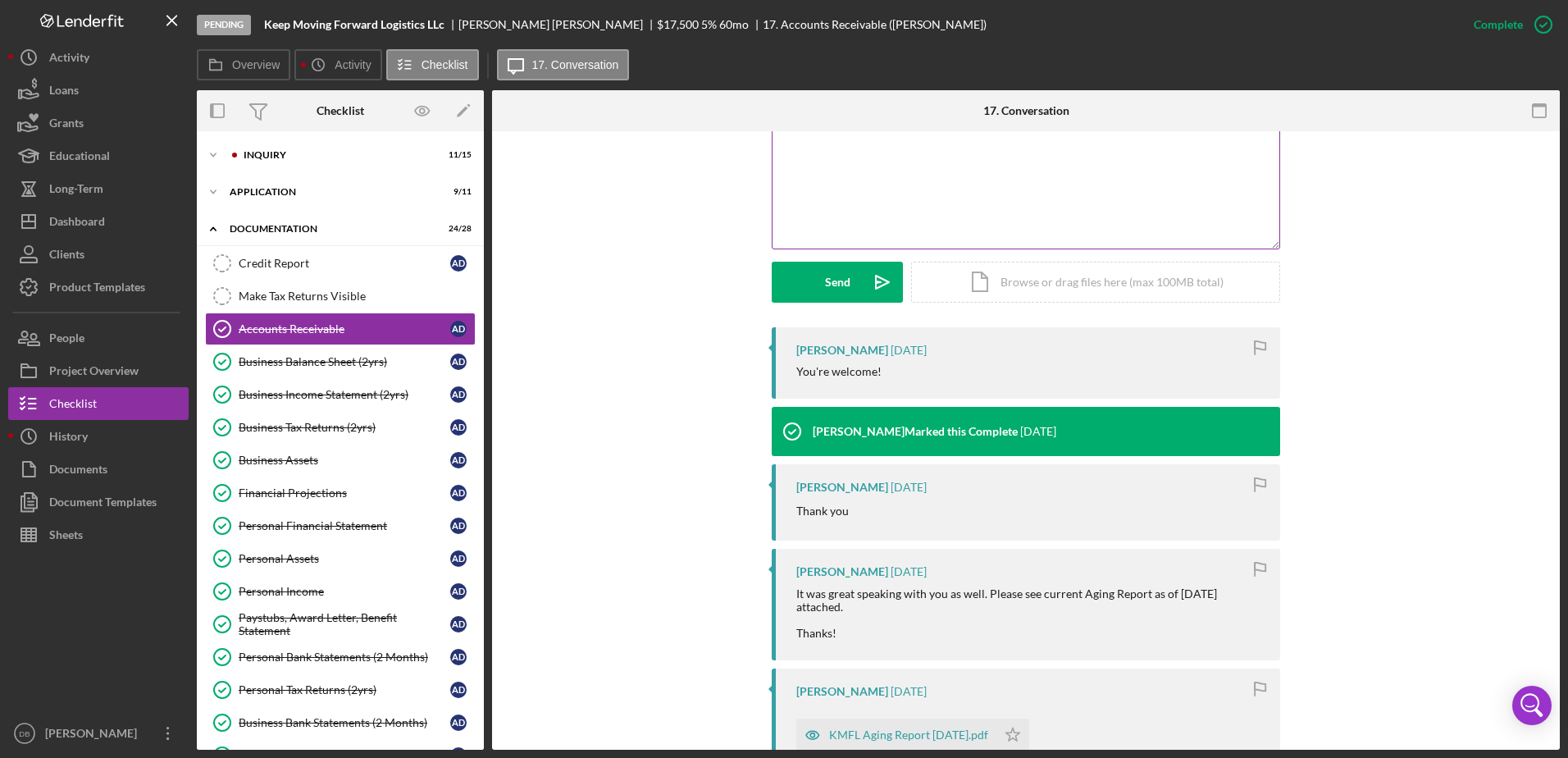
scroll to position [411, 0]
